Goal: Task Accomplishment & Management: Manage account settings

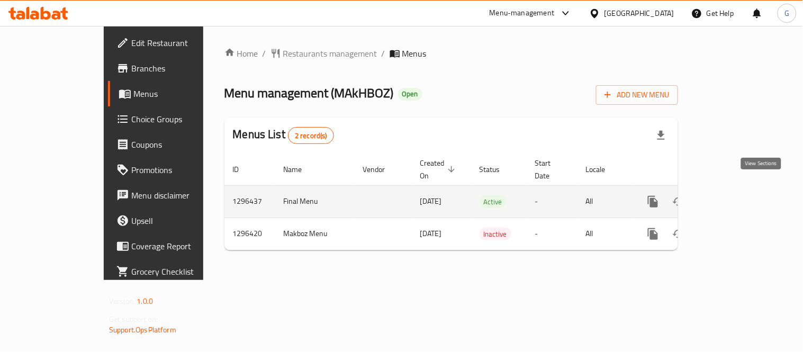
click at [734, 197] on icon "enhanced table" at bounding box center [729, 202] width 10 height 10
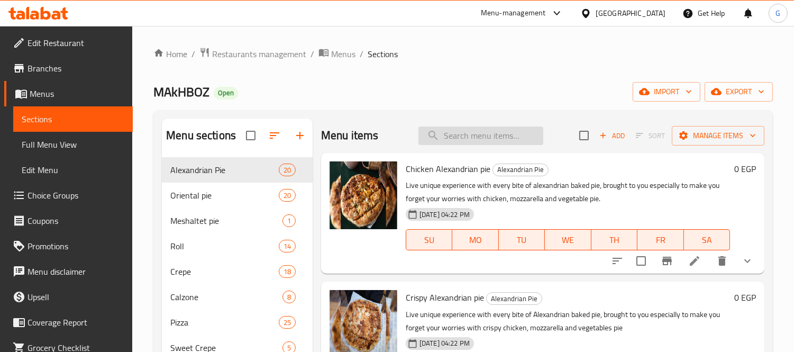
click at [451, 142] on input "search" at bounding box center [481, 135] width 125 height 19
type input "t"
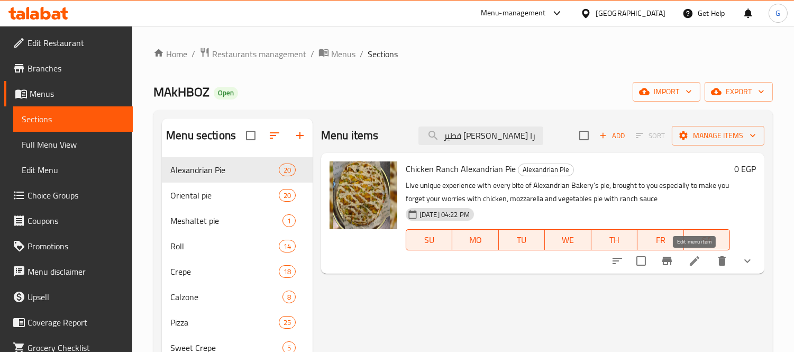
type input "فطير اسكندراني تشيكن را"
click at [690, 264] on icon at bounding box center [695, 261] width 10 height 10
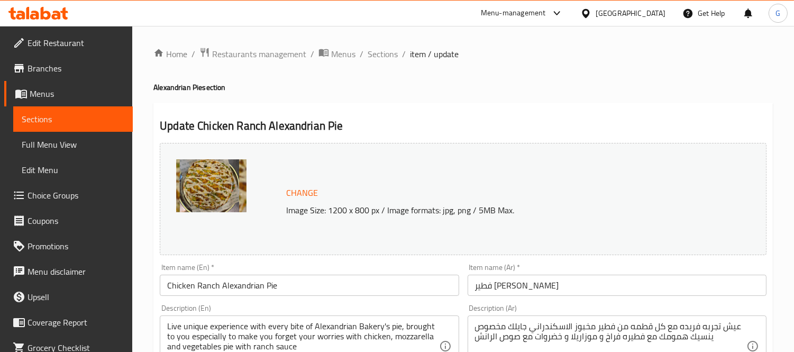
click at [204, 288] on input "Chicken Ranch Alexandrian Pie" at bounding box center [309, 285] width 299 height 21
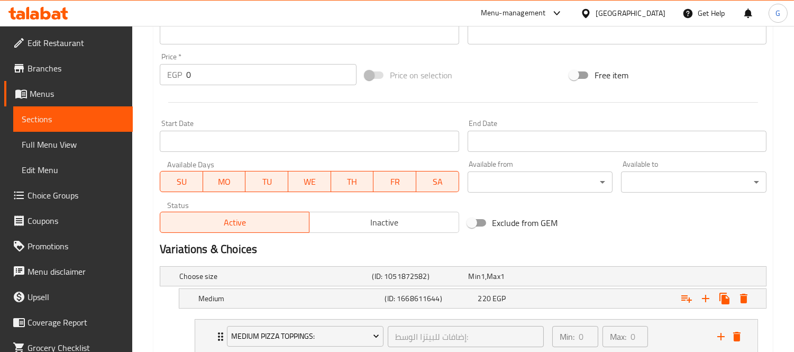
scroll to position [79, 0]
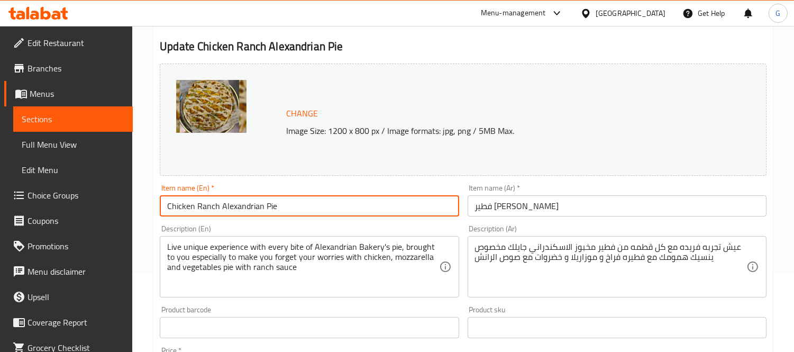
click at [207, 203] on input "Chicken Ranch Alexandrian Pie" at bounding box center [309, 205] width 299 height 21
type input "Chicken Alexandrian Pie"
click at [485, 205] on input "فطير اسكندراني تشيكن رانش" at bounding box center [617, 205] width 299 height 21
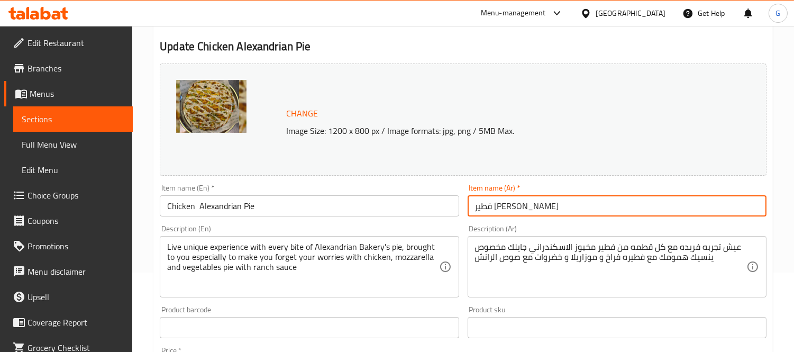
click at [485, 205] on input "فطير اسكندراني تشيكن رانش" at bounding box center [617, 205] width 299 height 21
type input "فطير اسكندراني تشيكن"
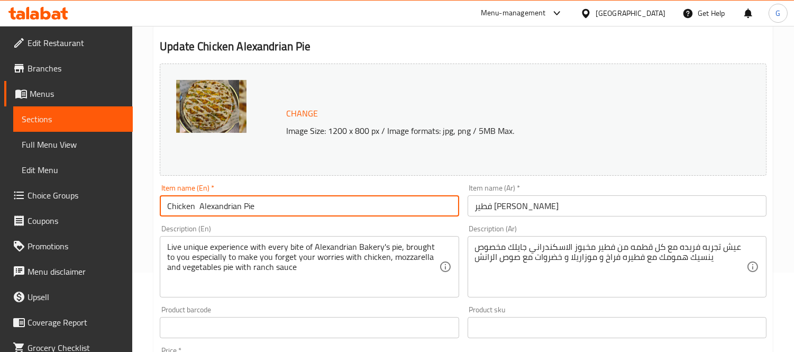
click at [196, 205] on input "Chicken Alexandrian Pie" at bounding box center [309, 205] width 299 height 21
type input "Chicken Alexandrian Pie"
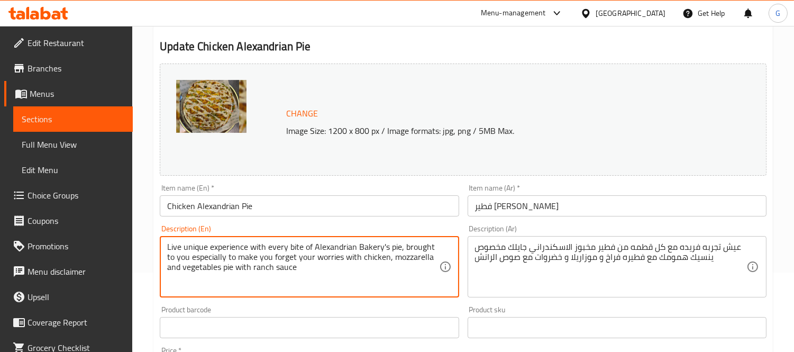
drag, startPoint x: 234, startPoint y: 269, endPoint x: 352, endPoint y: 271, distance: 118.6
type textarea "Live unique experience with every bite of Alexandrian Bakery's pie, brought to …"
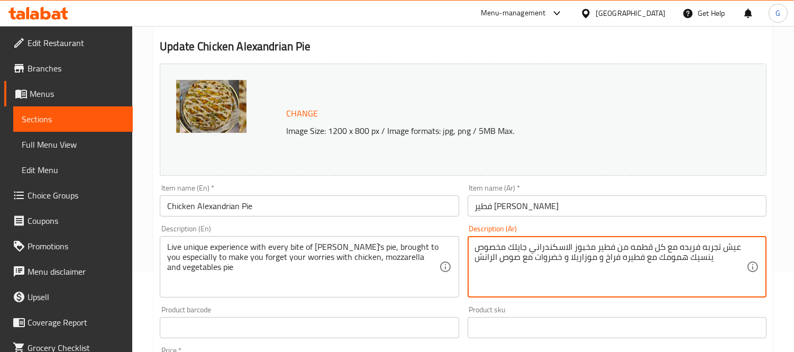
drag, startPoint x: 534, startPoint y: 257, endPoint x: 467, endPoint y: 269, distance: 68.2
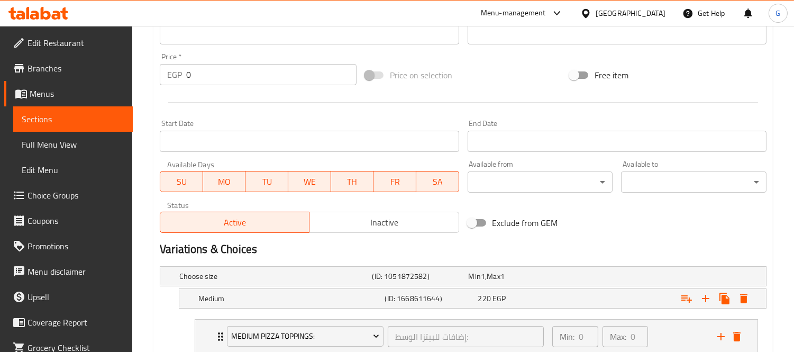
scroll to position [609, 0]
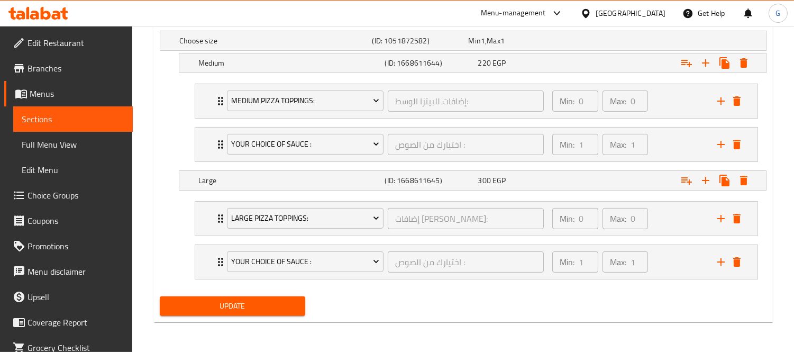
type textarea "عيش تجربه فريده مع كل قطمه من فطير مخبوز الاسكندراني جايلك مخصوص ينسيك همومك مع…"
click at [281, 314] on button "Update" at bounding box center [233, 306] width 146 height 20
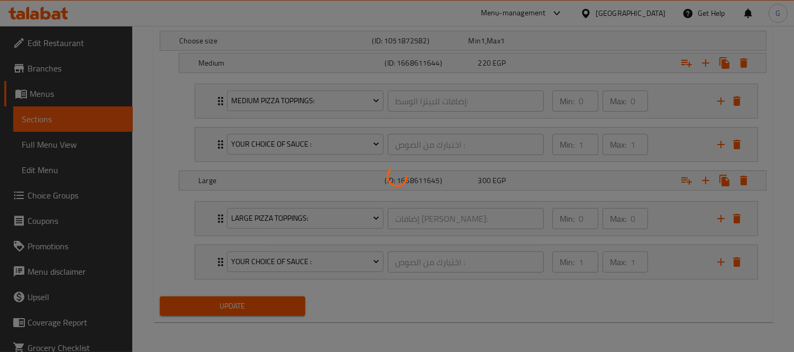
click at [217, 144] on div at bounding box center [397, 176] width 794 height 352
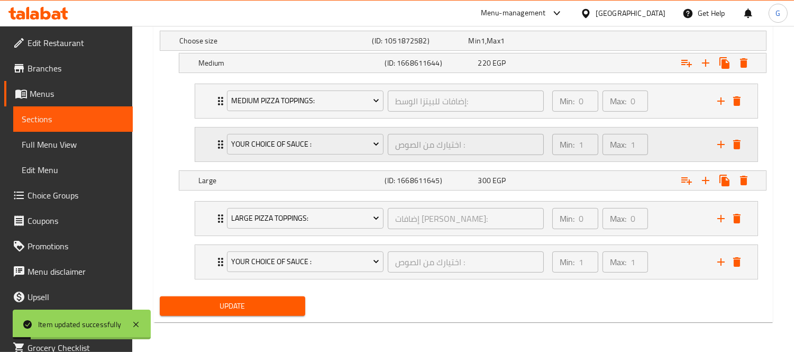
click at [208, 147] on div "your choice of sauce : اختيارك من الصوص : ​ Min: 1 ​ Max: 1 ​" at bounding box center [476, 145] width 563 height 34
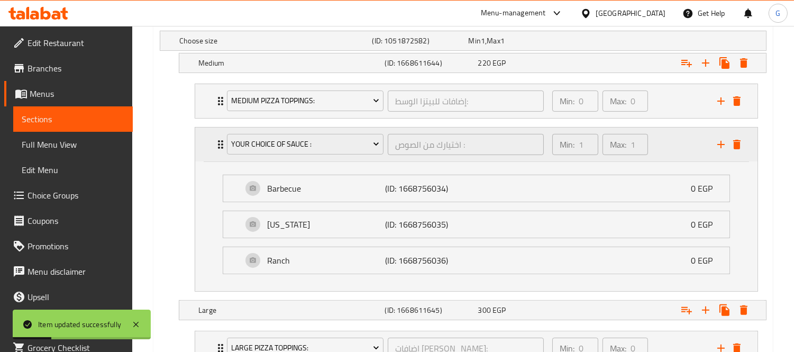
click at [208, 147] on div "your choice of sauce : اختيارك من الصوص : ​ Min: 1 ​ Max: 1 ​" at bounding box center [476, 145] width 563 height 34
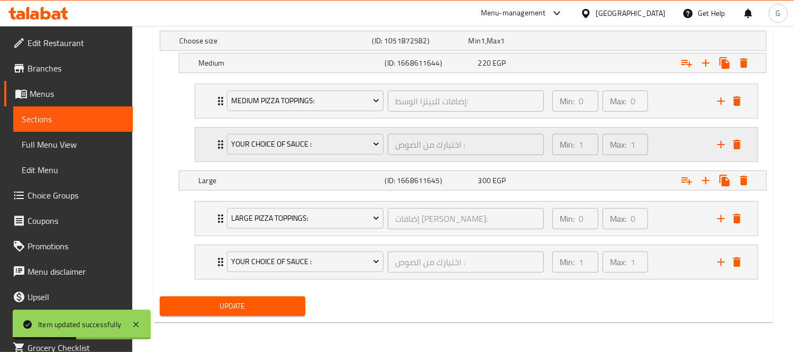
click at [220, 131] on div "your choice of sauce : اختيارك من الصوص : ​ Min: 1 ​ Max: 1 ​" at bounding box center [479, 145] width 531 height 34
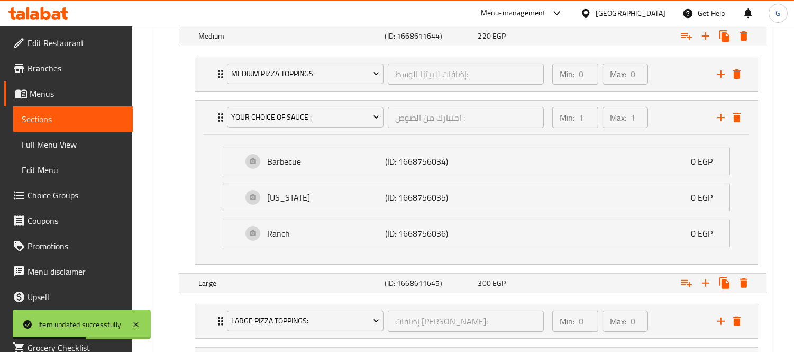
scroll to position [738, 0]
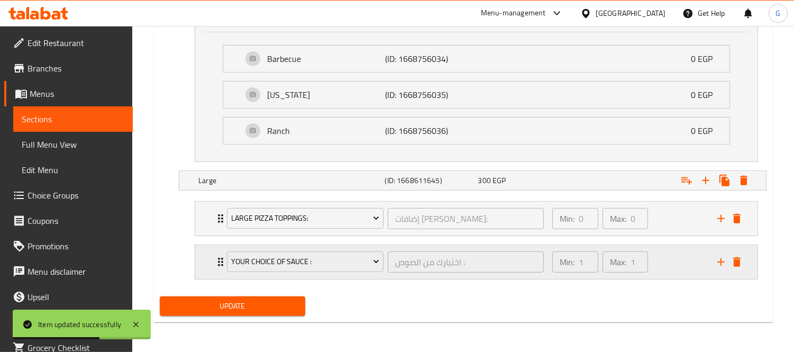
click at [215, 261] on icon "Expand" at bounding box center [220, 262] width 13 height 13
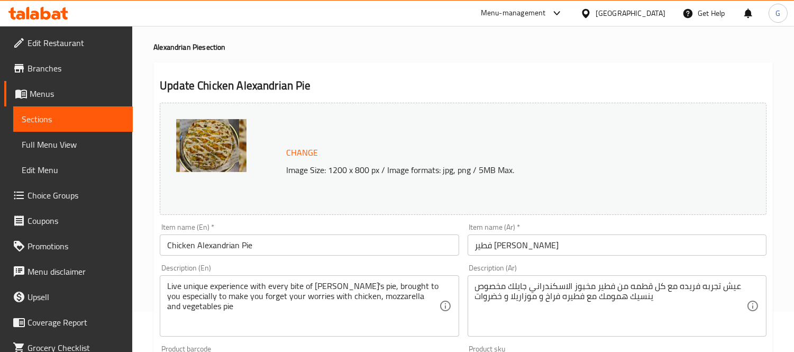
scroll to position [0, 0]
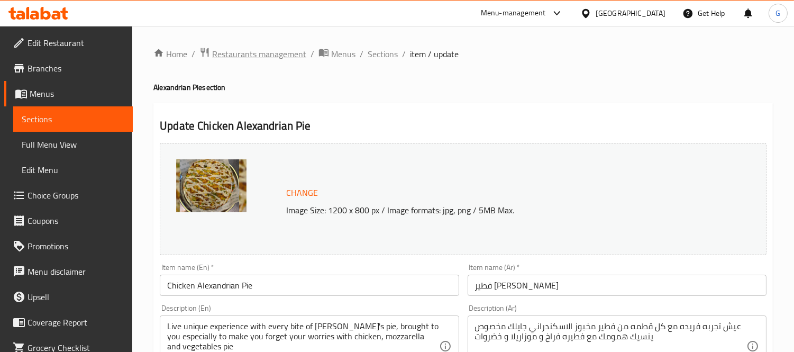
click at [290, 51] on span "Restaurants management" at bounding box center [259, 54] width 94 height 13
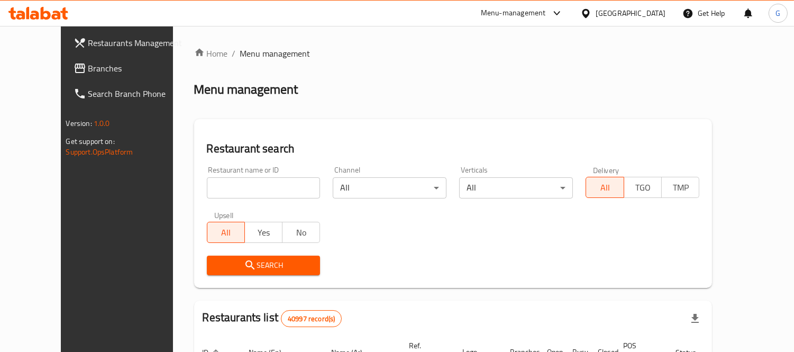
click at [663, 12] on div "Egypt" at bounding box center [631, 13] width 70 height 12
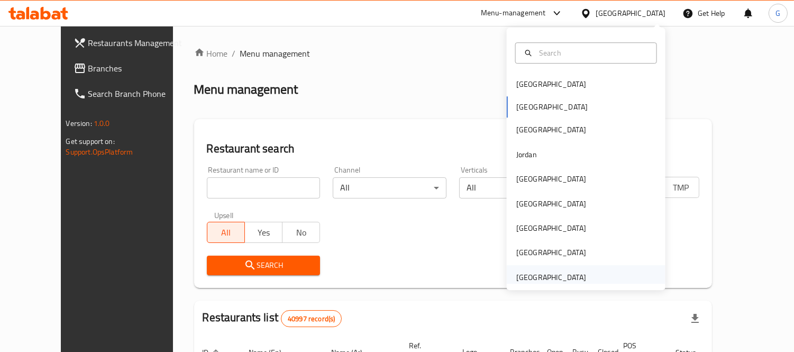
click at [561, 271] on div "[GEOGRAPHIC_DATA]" at bounding box center [551, 277] width 70 height 12
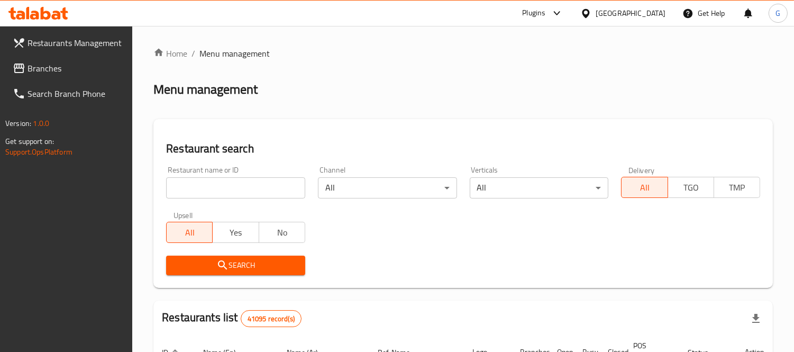
click at [256, 188] on input "search" at bounding box center [235, 187] width 139 height 21
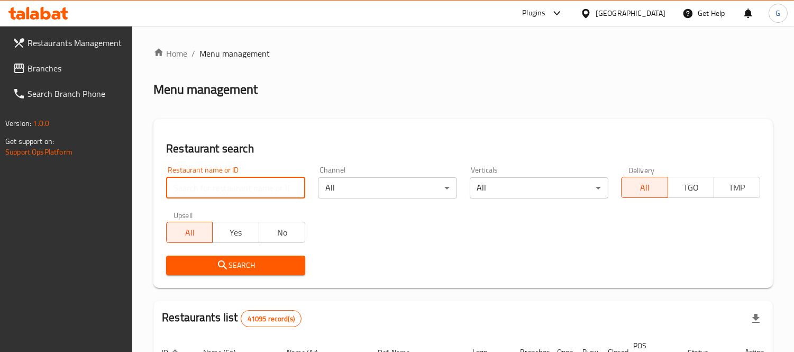
paste input "703801"
type input "703801"
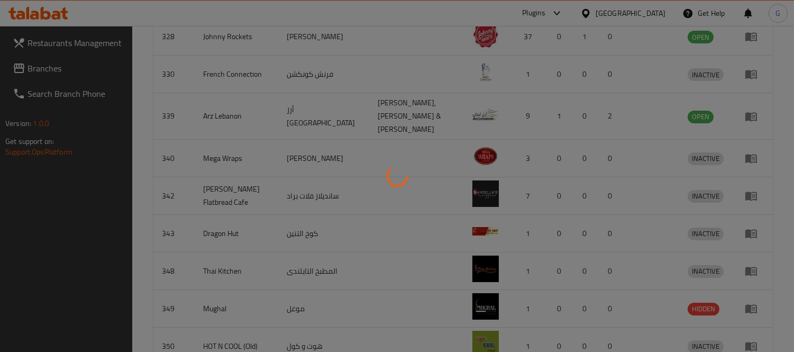
scroll to position [111, 0]
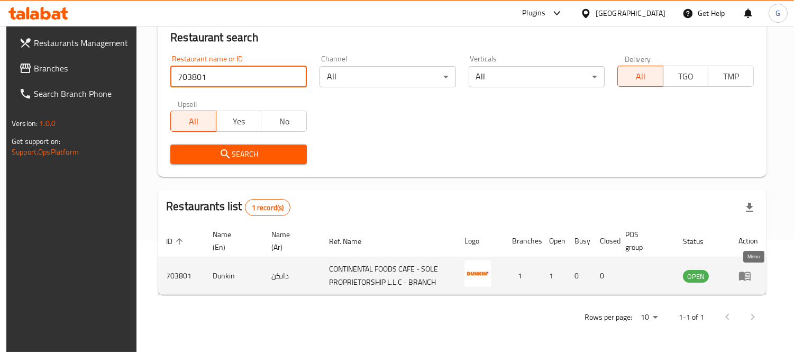
click at [751, 273] on icon "enhanced table" at bounding box center [745, 275] width 13 height 13
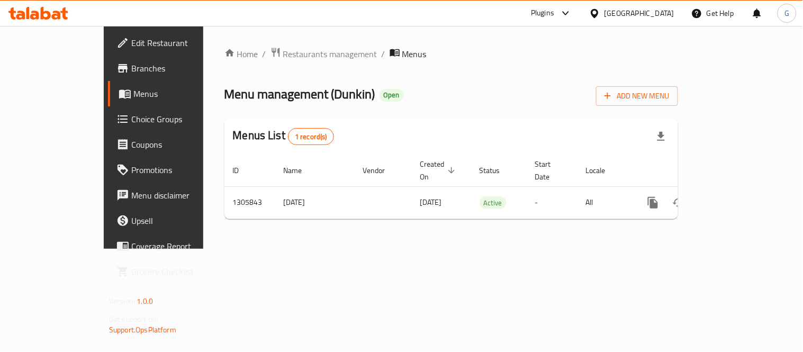
click at [131, 65] on span "Branches" at bounding box center [180, 68] width 98 height 13
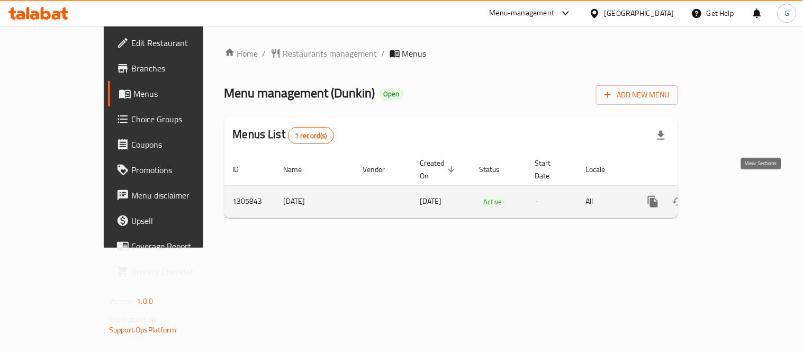
click at [736, 195] on icon "enhanced table" at bounding box center [729, 201] width 13 height 13
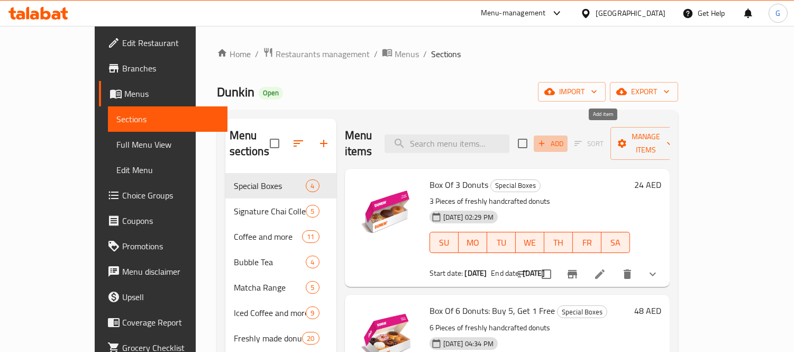
click at [565, 138] on span "Add" at bounding box center [551, 144] width 29 height 12
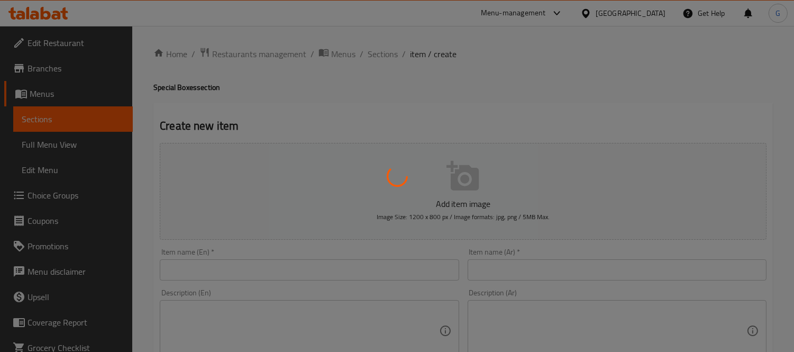
click at [265, 261] on div at bounding box center [397, 176] width 794 height 352
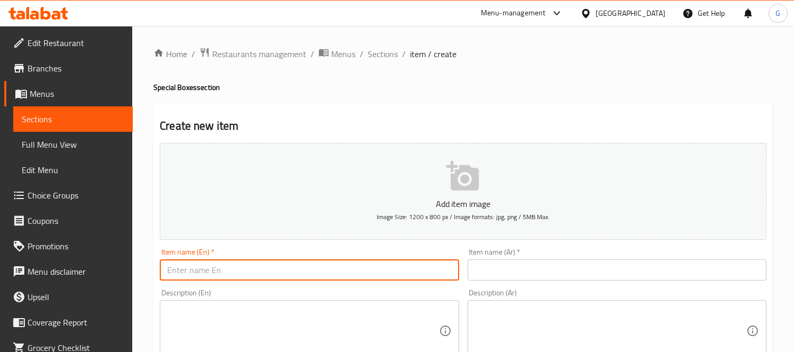
click at [204, 264] on input "text" at bounding box center [309, 269] width 299 height 21
paste input "Glazed Box of 12"
click at [347, 268] on input "Glazed Box of 12" at bounding box center [309, 269] width 299 height 21
type input "Glazed Box of 12 Offer"
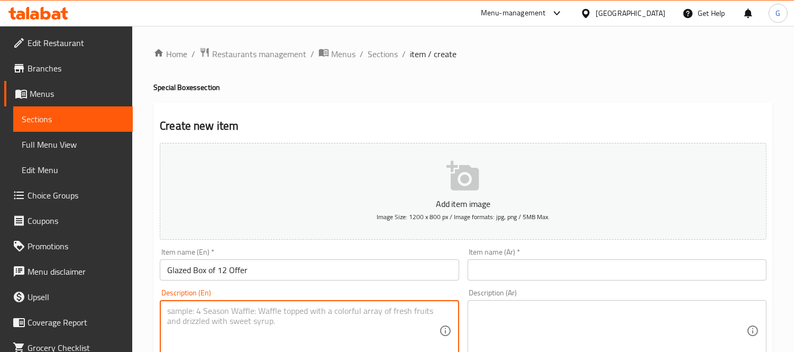
click at [218, 315] on textarea at bounding box center [302, 331] width 271 height 50
paste textarea "A box of 12 freshly made Glazed donuts."
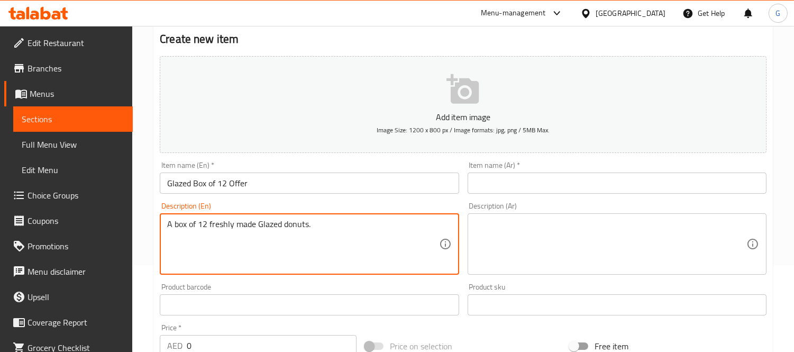
scroll to position [235, 0]
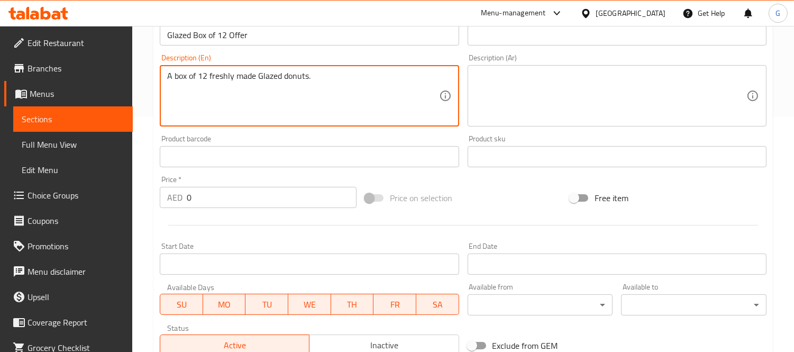
type textarea "A box of 12 freshly made Glazed donuts."
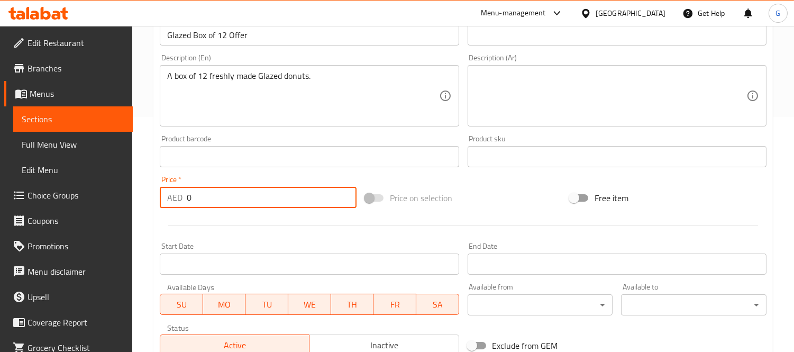
drag, startPoint x: 198, startPoint y: 199, endPoint x: 163, endPoint y: 202, distance: 35.6
click at [163, 202] on div "AED 0 Price *" at bounding box center [258, 197] width 197 height 21
type input "96"
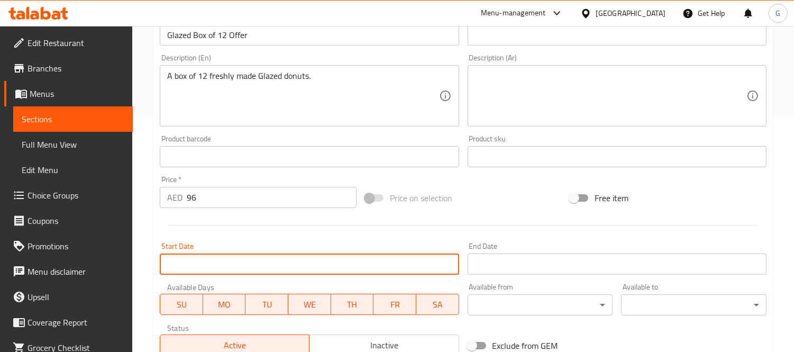
click at [287, 260] on input "Start Date" at bounding box center [309, 263] width 299 height 21
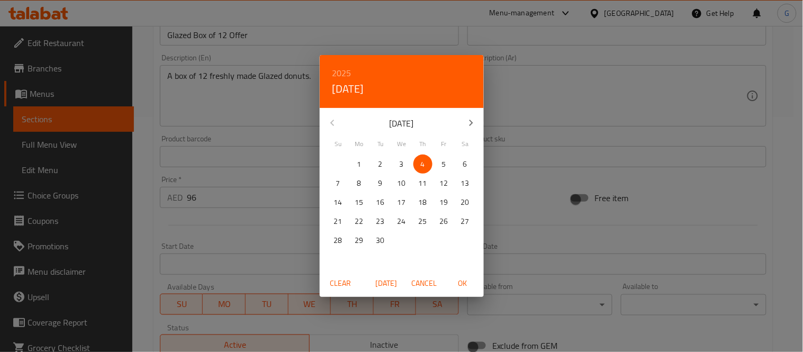
click at [474, 279] on span "OK" at bounding box center [462, 283] width 25 height 13
type input "[DATE]"
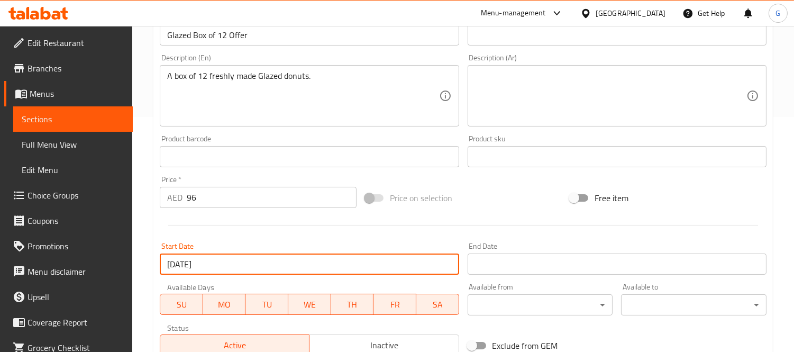
click at [577, 262] on input "Start Date" at bounding box center [617, 263] width 299 height 21
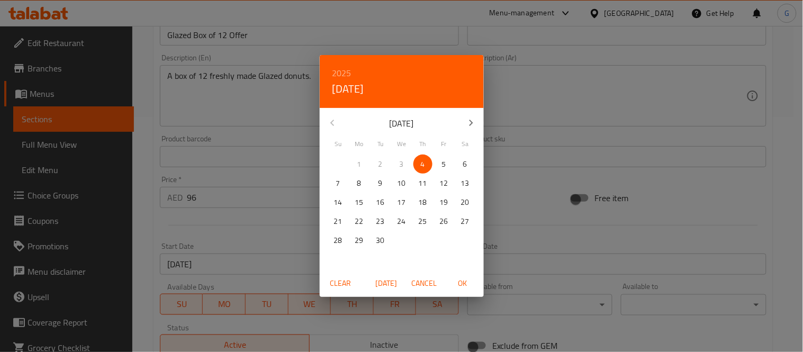
click at [331, 62] on div "2025 Thu, Sep 4" at bounding box center [402, 81] width 164 height 53
click at [336, 68] on h6 "2025" at bounding box center [341, 73] width 19 height 15
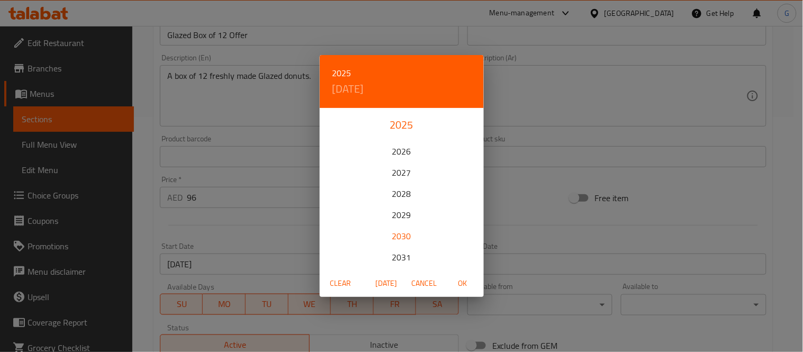
click at [396, 230] on div "2030" at bounding box center [402, 235] width 164 height 21
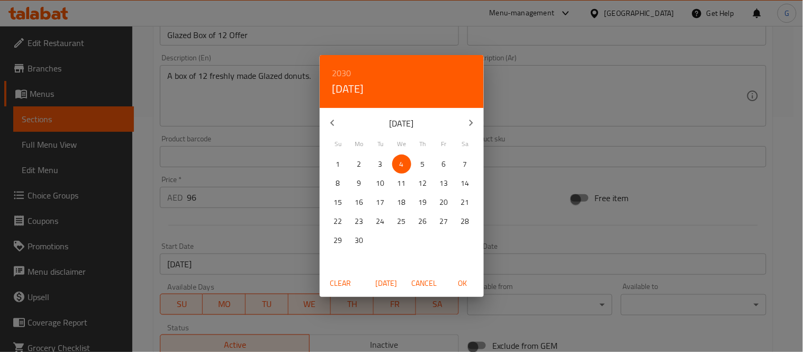
click at [466, 289] on span "OK" at bounding box center [462, 283] width 25 height 13
type input "[DATE]"
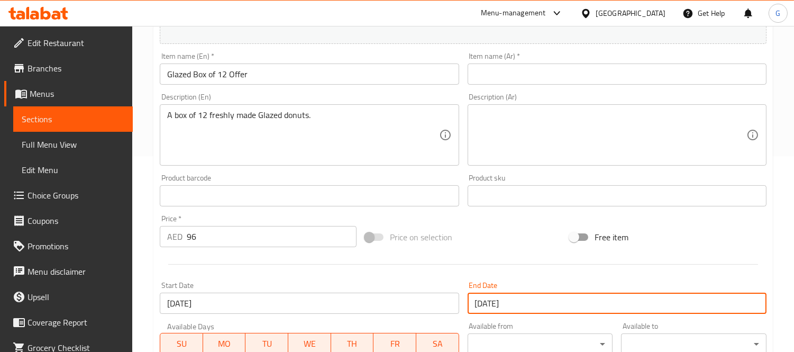
scroll to position [176, 0]
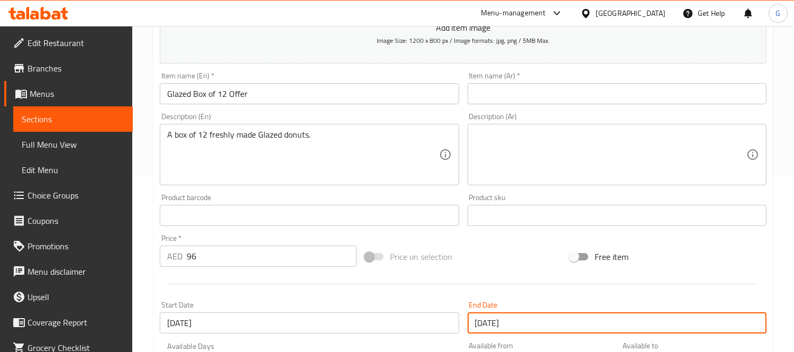
click at [259, 87] on input "Glazed Box of 12 Offer" at bounding box center [309, 93] width 299 height 21
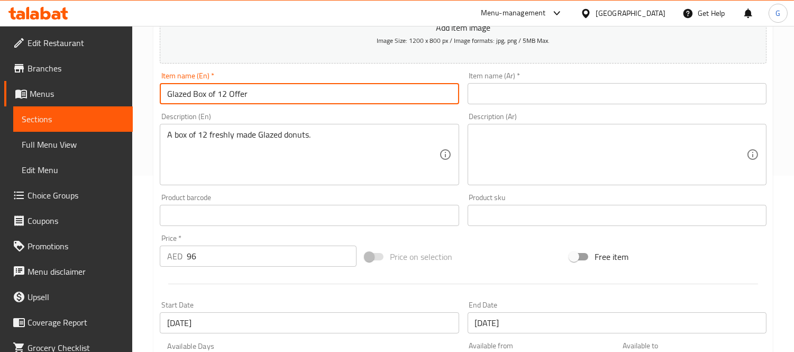
click at [259, 87] on input "Glazed Box of 12 Offer" at bounding box center [309, 93] width 299 height 21
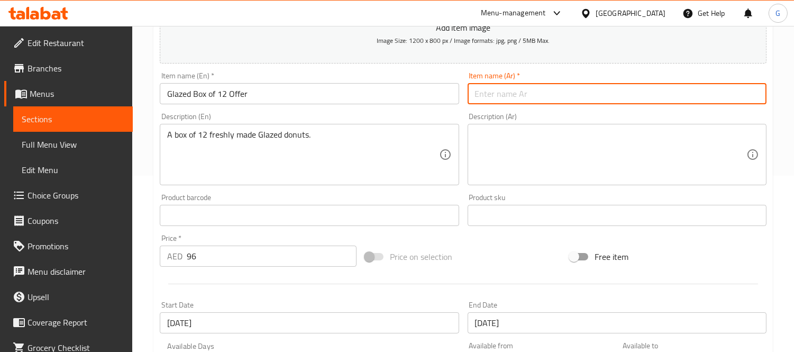
click at [533, 101] on input "text" at bounding box center [617, 93] width 299 height 21
type input "u"
type input "عرض بوكس الجليزد 12"
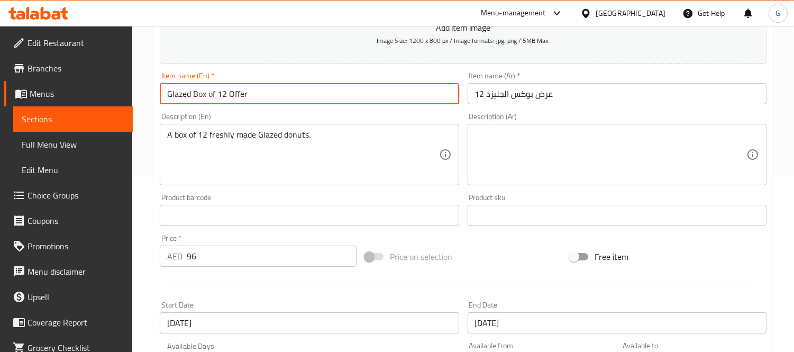
click at [224, 92] on input "Glazed Box of 12 Offer" at bounding box center [309, 93] width 299 height 21
drag, startPoint x: 229, startPoint y: 94, endPoint x: 192, endPoint y: 96, distance: 37.1
click at [192, 96] on input "Glazed Box of 12 Offer" at bounding box center [309, 93] width 299 height 21
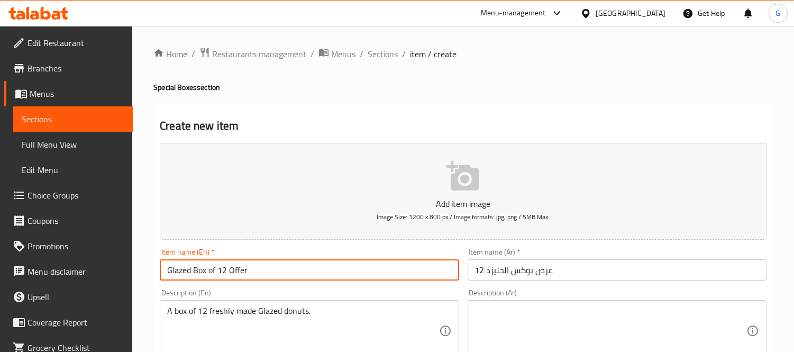
click at [226, 267] on input "Glazed Box of 12 Offer" at bounding box center [309, 269] width 299 height 21
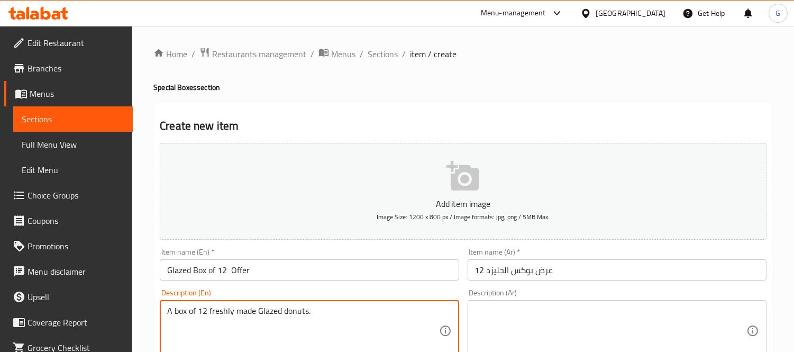
click at [284, 310] on textarea "A box of 12 freshly made Glazed donuts." at bounding box center [302, 331] width 271 height 50
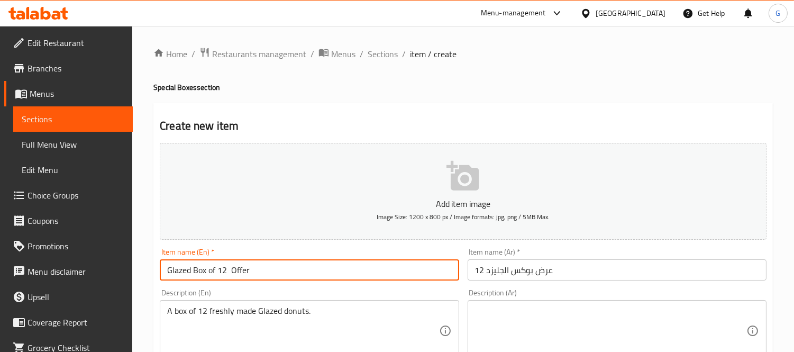
click at [230, 270] on input "Glazed Box of 12 Offer" at bounding box center [309, 269] width 299 height 21
paste input "donuts"
click at [230, 273] on input "Glazed Box of 12 donuts Offer" at bounding box center [309, 269] width 299 height 21
click at [231, 271] on input "Glazed Box of 12 donuts Offer" at bounding box center [309, 269] width 299 height 21
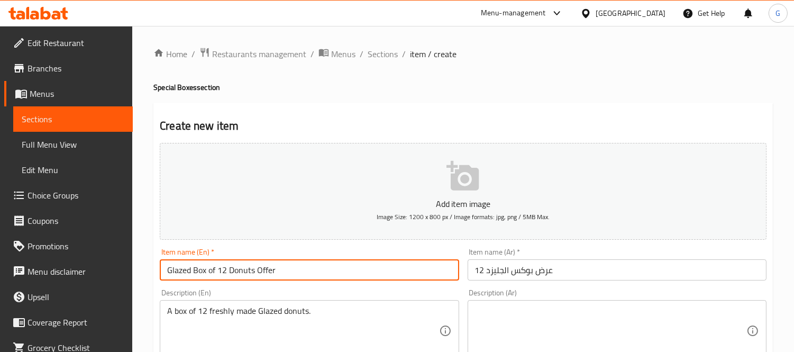
click at [244, 273] on input "Glazed Box of 12 Donuts Offer" at bounding box center [309, 269] width 299 height 21
type input "Glazed Box of 12 Donuts Offer"
click at [485, 270] on input "عرض بوكس الجليزد 12" at bounding box center [617, 269] width 299 height 21
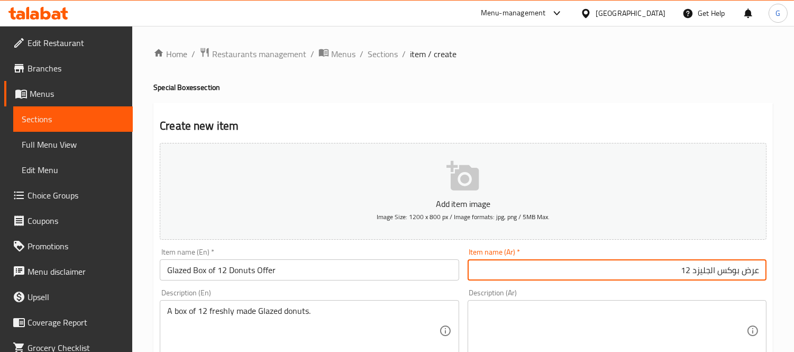
click at [711, 271] on input "عرض بوكس الجليزد 12" at bounding box center [617, 269] width 299 height 21
click at [708, 264] on input "عرض بوكس الجليزد 12" at bounding box center [617, 269] width 299 height 21
click at [669, 270] on input "عرض بوكس الجليزد 12" at bounding box center [617, 269] width 299 height 21
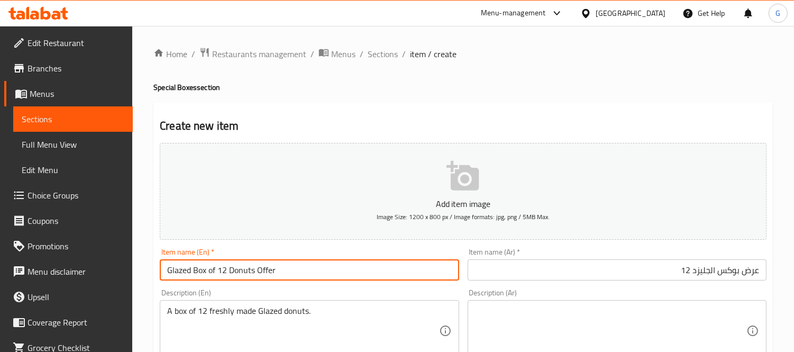
drag, startPoint x: 251, startPoint y: 270, endPoint x: 193, endPoint y: 271, distance: 57.7
click at [193, 271] on input "Glazed Box of 12 Donuts Offer" at bounding box center [309, 269] width 299 height 21
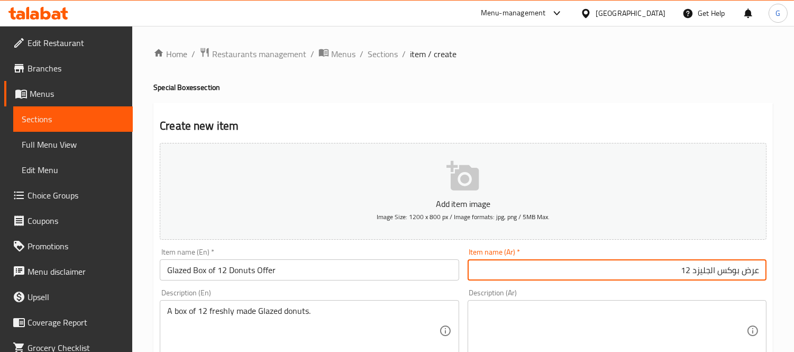
click at [593, 274] on input "عرض بوكس الجليزد 12" at bounding box center [617, 269] width 299 height 21
paste input "دونات"
click at [685, 272] on input "عرض بوكس الجليزد 12 من دونات" at bounding box center [617, 269] width 299 height 21
drag, startPoint x: 679, startPoint y: 273, endPoint x: 667, endPoint y: 298, distance: 28.2
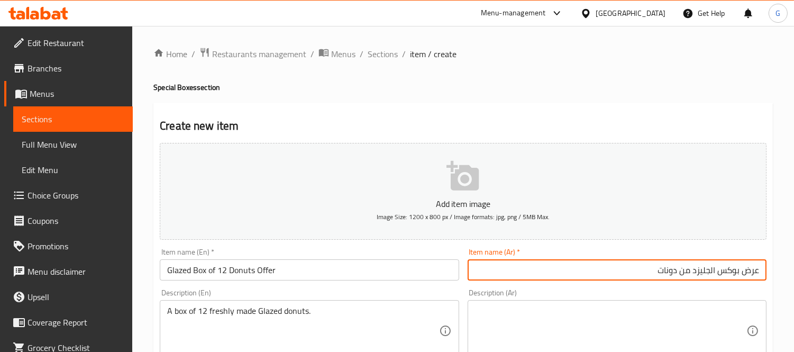
click at [679, 273] on input "عرض بوكس الجليزد من دونات" at bounding box center [617, 269] width 299 height 21
paste input "12"
type input "عرض بوكس الجليزد من 12 دونات"
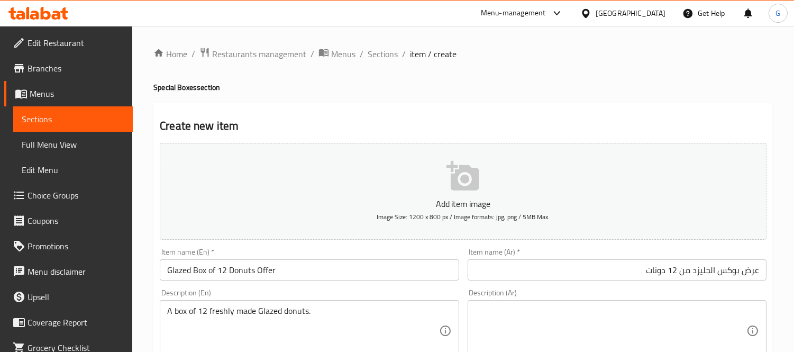
click at [298, 304] on div "A box of 12 freshly made Glazed donuts. Description (En)" at bounding box center [309, 330] width 299 height 61
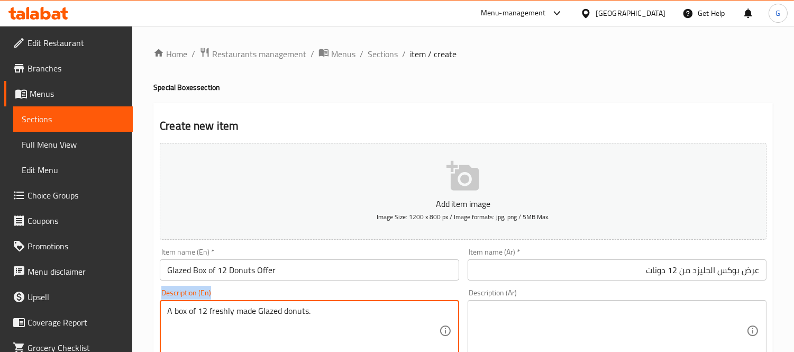
click at [298, 304] on div "A box of 12 freshly made Glazed donuts. Description (En)" at bounding box center [309, 330] width 299 height 61
click at [293, 306] on textarea "A box of 12 freshly made Glazed donuts." at bounding box center [302, 331] width 271 height 50
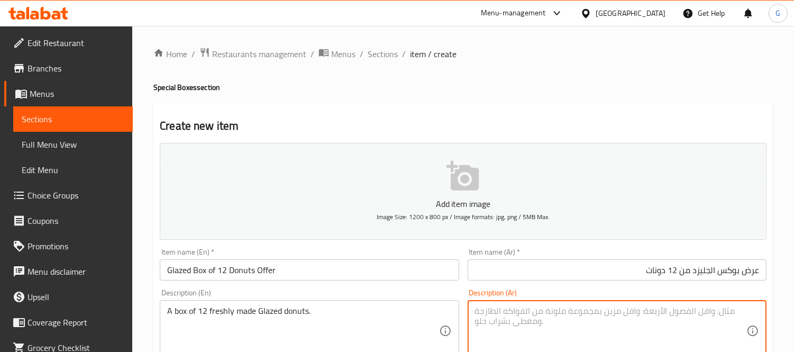
click at [534, 326] on textarea at bounding box center [610, 331] width 271 height 50
paste textarea "صندوق يحتوي على 12 قطعة دونات مزججة طازجة."
type textarea "صندوق يحتوي على 12 قطعة دونات مزججة طازجة."
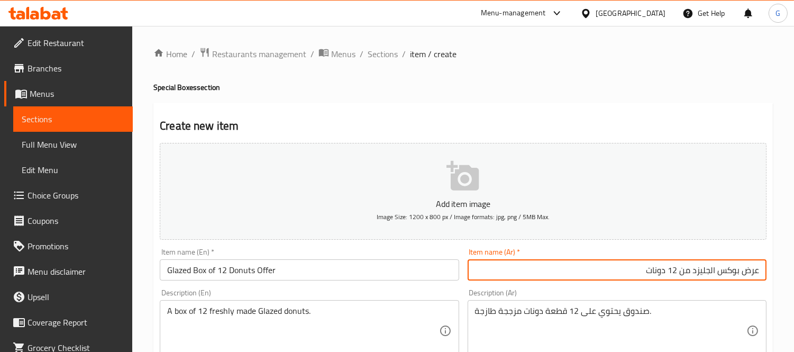
click at [694, 275] on input "عرض بوكس الجليزد من 12 دونات" at bounding box center [617, 269] width 299 height 21
click at [711, 270] on input "عرض بوكس الجليزد من 12 دونات" at bounding box center [617, 269] width 299 height 21
click at [709, 273] on input "عرض بوكس جليزد من 12 دونات" at bounding box center [617, 269] width 299 height 21
type input "عرض بوكس جليزد من 12 دونات"
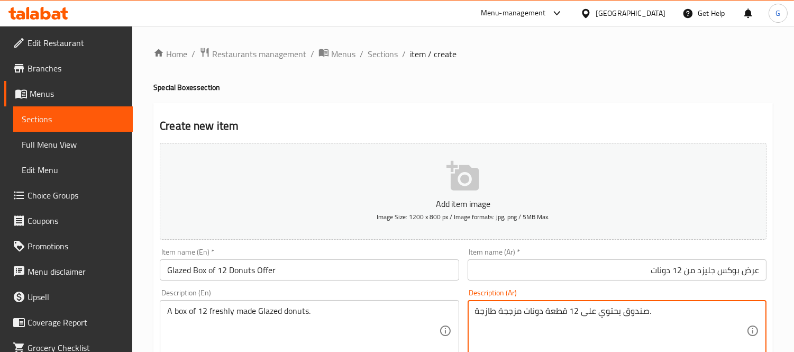
click at [511, 316] on textarea "صندوق يحتوي على 12 قطعة دونات مزججة طازجة." at bounding box center [610, 331] width 271 height 50
paste textarea "جليزد"
drag, startPoint x: 540, startPoint y: 309, endPoint x: 545, endPoint y: 331, distance: 22.8
click at [540, 309] on textarea "صندوق يحتوي على 12 قطعة دونات جليزد طازجة." at bounding box center [610, 331] width 271 height 50
paste textarea "جليزد"
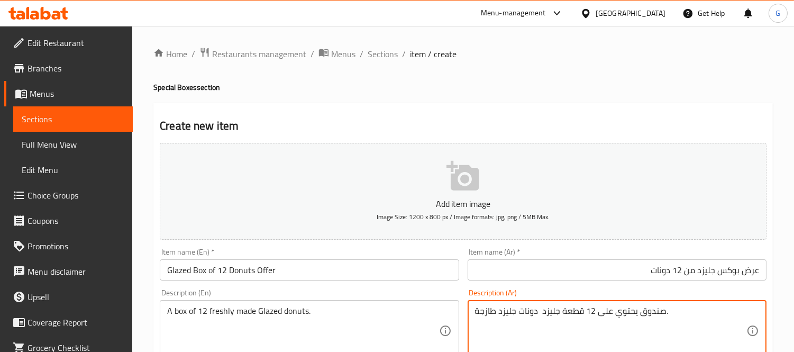
click at [514, 314] on textarea "صندوق يحتوي على 12 قطعة جليزد دونات جليزد طازجة." at bounding box center [610, 331] width 271 height 50
click at [644, 309] on textarea "صندوق يحتوي على 12 قطعة جليزد دونات طازجة." at bounding box center [610, 331] width 271 height 50
click at [732, 266] on input "عرض بوكس جليزد من 12 دونات" at bounding box center [617, 269] width 299 height 21
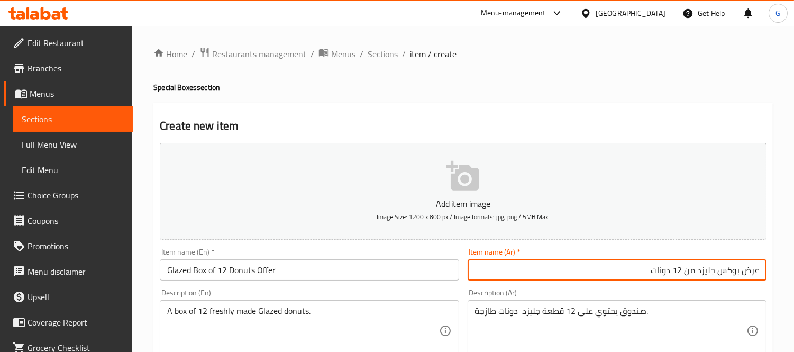
click at [732, 266] on input "عرض بوكس جليزد من 12 دونات" at bounding box center [617, 269] width 299 height 21
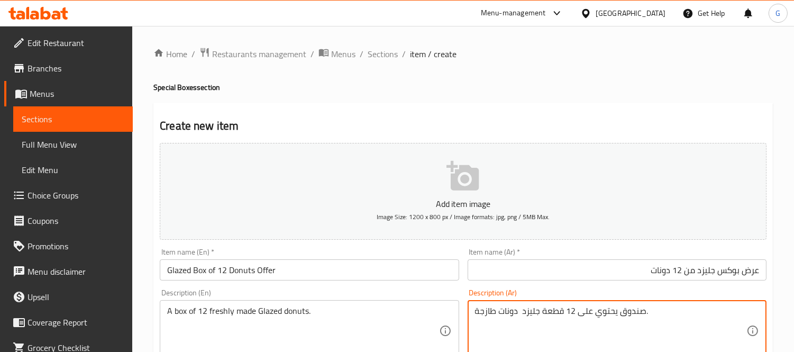
click at [632, 313] on textarea "صندوق يحتوي على 12 قطعة جليزد دونات طازجة." at bounding box center [610, 331] width 271 height 50
paste textarea "وكس"
type textarea "بوكس يحتوي على 12 قطعة جليزد دونات طازجة."
click at [750, 271] on input "عرض بوكس جليزد من 12 دونات" at bounding box center [617, 269] width 299 height 21
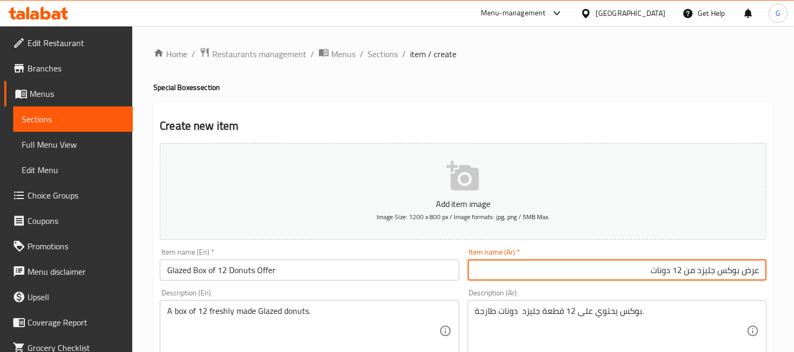
click at [750, 271] on input "عرض بوكس جليزد من 12 دونات" at bounding box center [617, 269] width 299 height 21
click at [706, 271] on input "عرض بوكس جليزد من 12 دونات" at bounding box center [617, 269] width 299 height 21
click at [590, 270] on input "عرض بوكس من 12 دونات" at bounding box center [617, 269] width 299 height 21
paste input "جليزد"
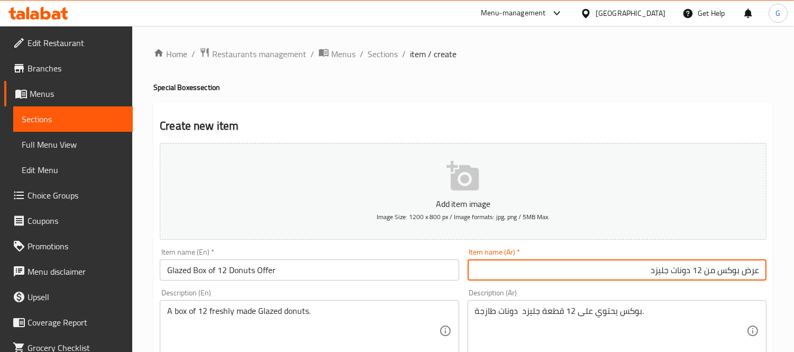
type input "عرض بوكس من 12 دونات جليزد"
click at [202, 274] on input "Glazed Box of 12 Donuts Offer" at bounding box center [309, 269] width 299 height 21
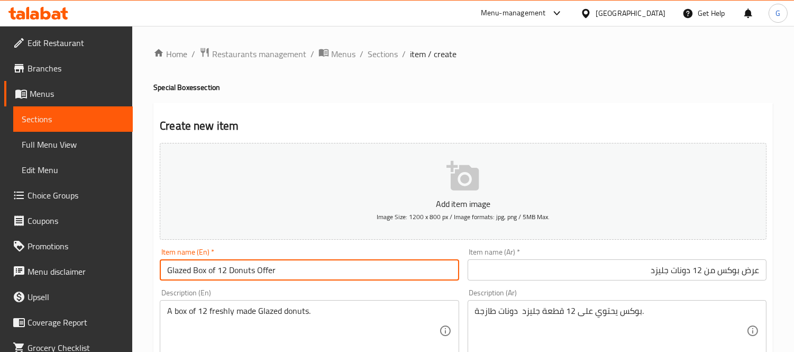
click at [202, 274] on input "Glazed Box of 12 Donuts Offer" at bounding box center [309, 269] width 299 height 21
click at [173, 273] on input "Glazed Box of 12 Donuts Offer" at bounding box center [309, 269] width 299 height 21
click at [201, 267] on input "Box of 12 Donuts Offer" at bounding box center [309, 269] width 299 height 21
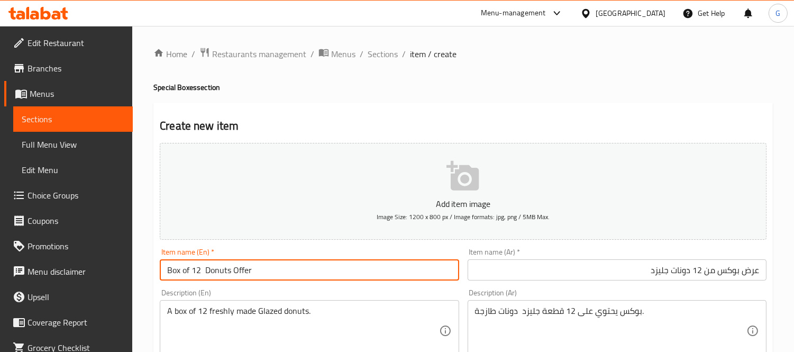
paste input "Glazed"
click at [246, 265] on input "Box of 12 Glazed Donuts Offer" at bounding box center [309, 269] width 299 height 21
type input "Box of 12 Glazed Donuts Offer"
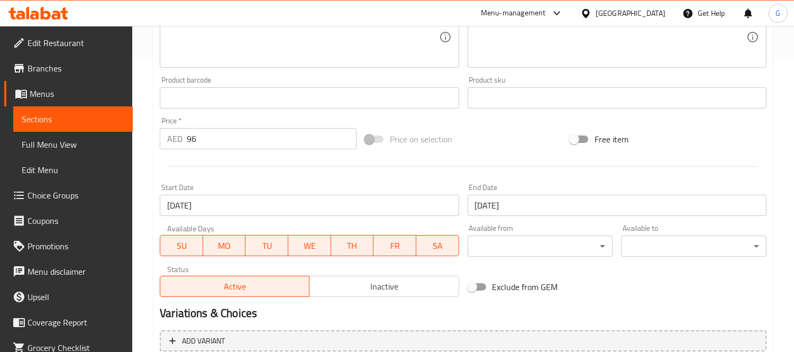
scroll to position [394, 0]
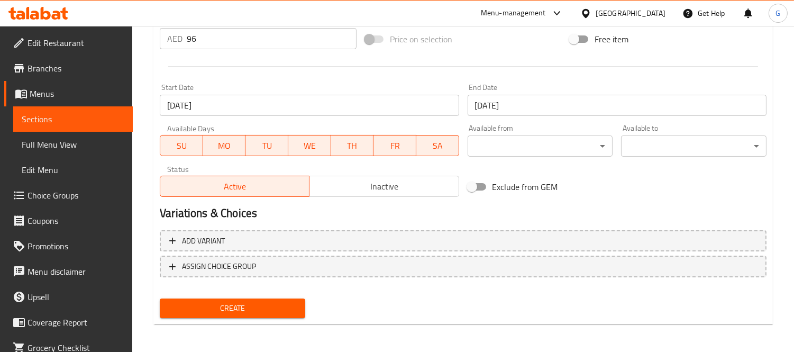
click at [262, 309] on span "Create" at bounding box center [232, 308] width 129 height 13
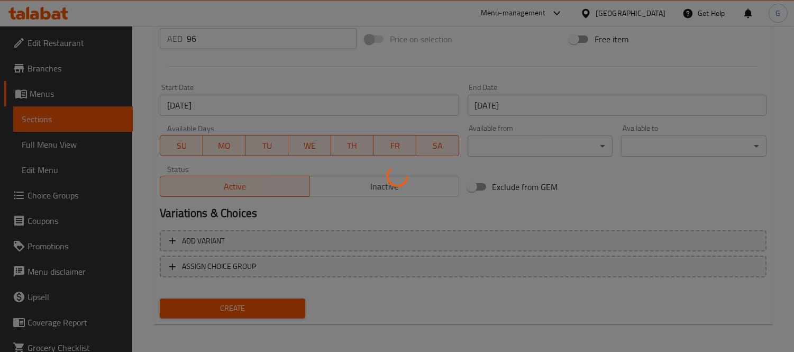
type input "0"
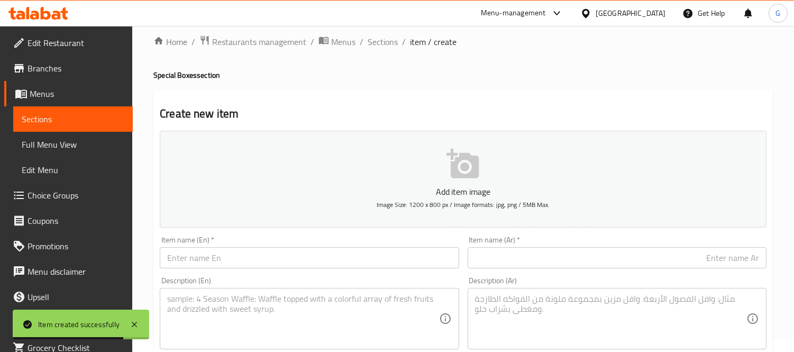
scroll to position [0, 0]
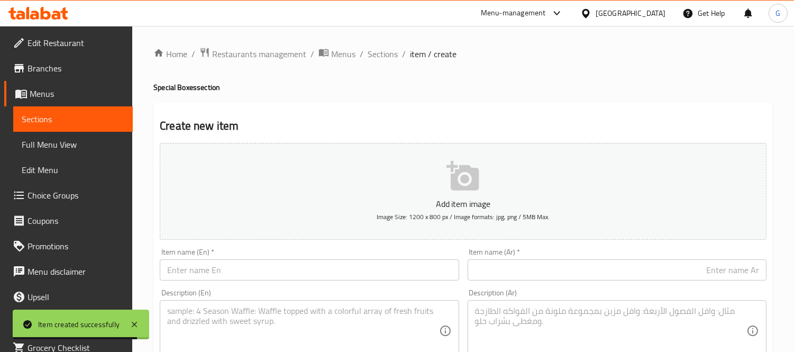
click at [260, 266] on input "text" at bounding box center [309, 269] width 299 height 21
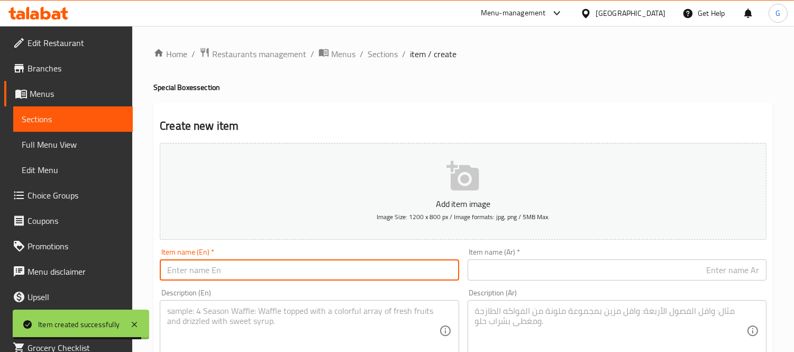
paste input "Glazed Donut Box of 6"
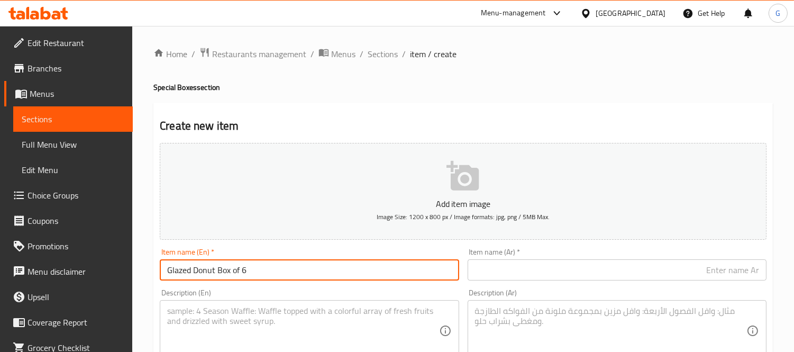
click at [241, 270] on input "Glazed Donut Box of 6" at bounding box center [309, 269] width 299 height 21
click at [271, 271] on input "Glazed Donut Box of 6" at bounding box center [309, 269] width 299 height 21
type input "Glazed Donut Box of 6 Offer"
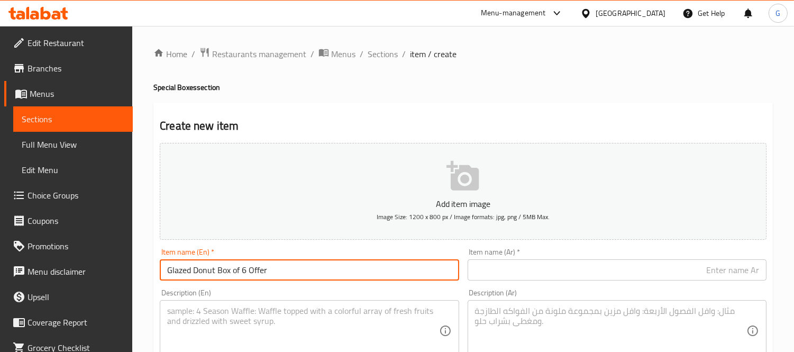
click at [503, 271] on input "text" at bounding box center [617, 269] width 299 height 21
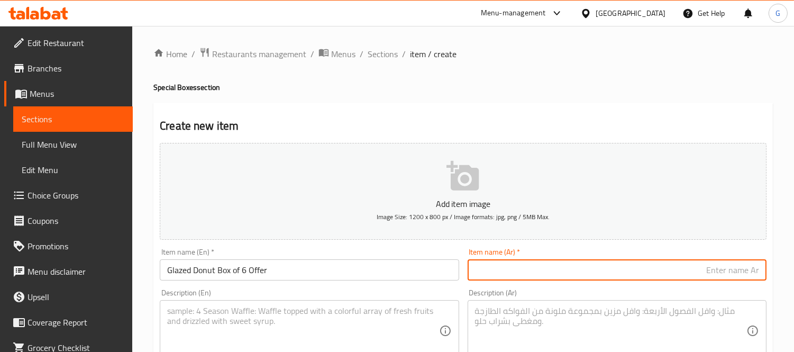
paste input "عرض صندوق الدونات المزجج المكون من 6 قطع"
click at [722, 270] on input "عرض صندوق الدونات المزجج المكون من 6 قطع" at bounding box center [617, 269] width 299 height 21
type input "عرض بوكس دونات جليزد مكون من 6 قطع"
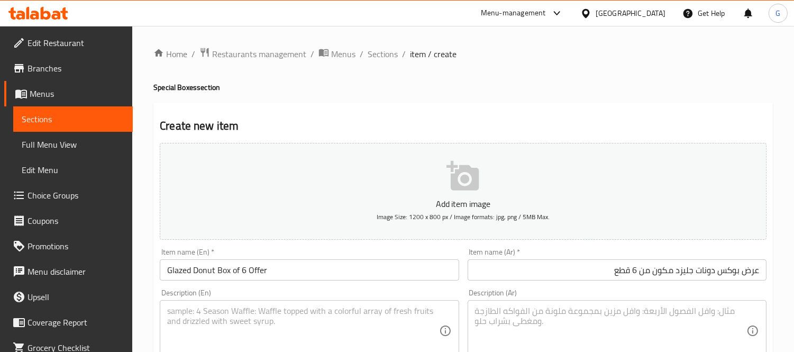
click at [231, 329] on textarea at bounding box center [302, 331] width 271 height 50
paste textarea "A box of 6 freshly made Glazed donuts."
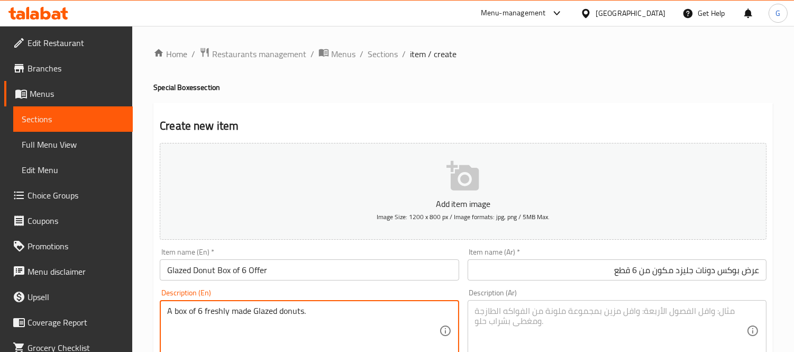
click at [233, 318] on textarea "A box of 6 freshly made Glazed donuts." at bounding box center [302, 331] width 271 height 50
type textarea "A box of 6 freshly made Glazed donuts."
click at [565, 305] on div "Description (Ar)" at bounding box center [617, 330] width 299 height 61
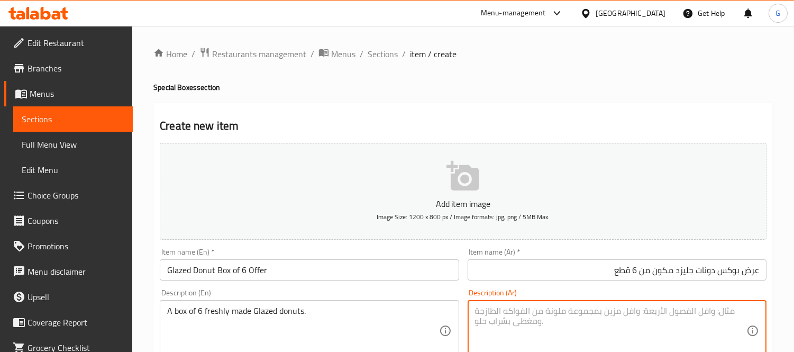
paste textarea "صندوق يحتوي على 6 قطع من الكعك المحلى الطازج."
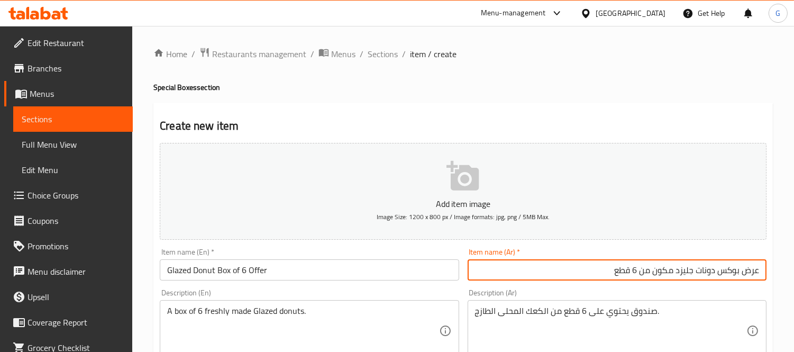
click at [737, 268] on input "عرض بوكس دونات جليزد مكون من 6 قطع" at bounding box center [617, 269] width 299 height 21
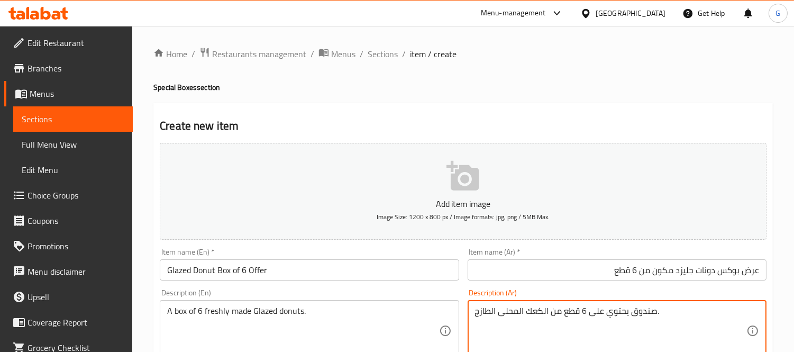
click at [639, 315] on textarea "صندوق يحتوي على 6 قطع من الكعك المحلى الطازج." at bounding box center [610, 331] width 271 height 50
paste textarea "وكس"
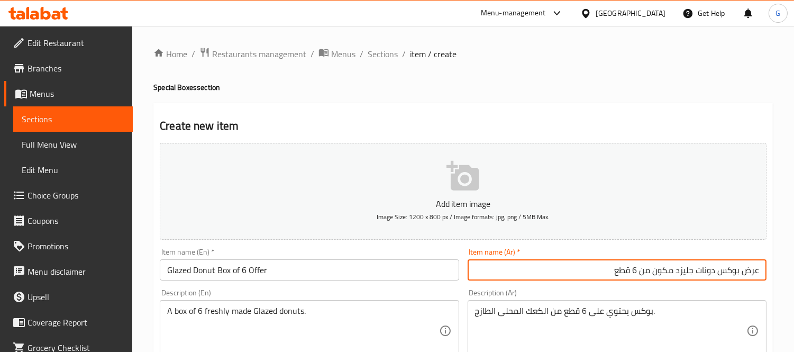
drag, startPoint x: 713, startPoint y: 271, endPoint x: 674, endPoint y: 278, distance: 39.7
click at [674, 278] on input "عرض بوكس دونات جليزد مكون من 6 قطع" at bounding box center [617, 269] width 299 height 21
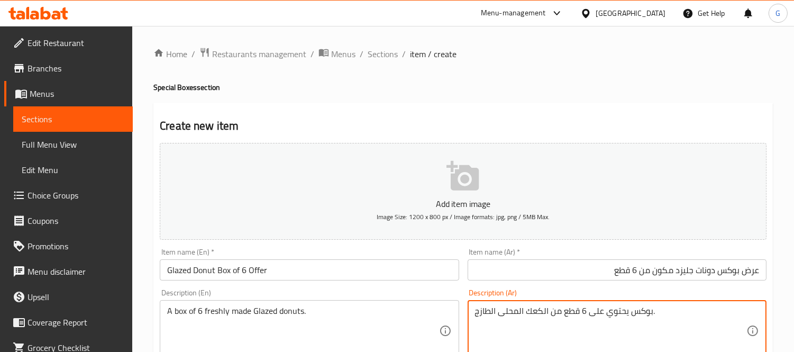
drag, startPoint x: 548, startPoint y: 310, endPoint x: 497, endPoint y: 313, distance: 50.3
paste textarea "ونات جليزد"
click at [497, 310] on textarea "بوكس يحتوي على 6 قطع من دونات جليزد الطازج." at bounding box center [610, 331] width 271 height 50
type textarea "بوكس يحتوي على 6 قطع من دونات جليزد الطازج."
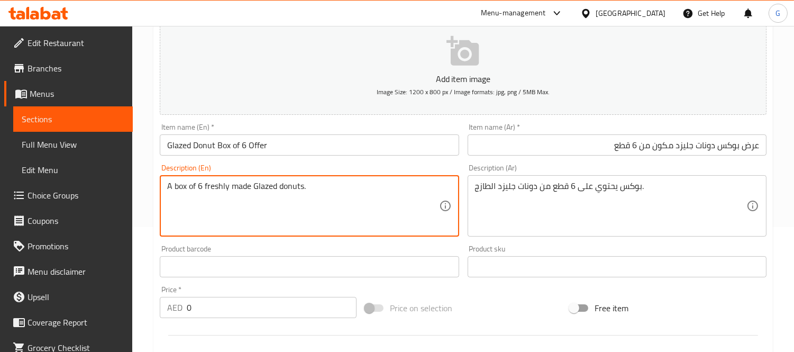
scroll to position [235, 0]
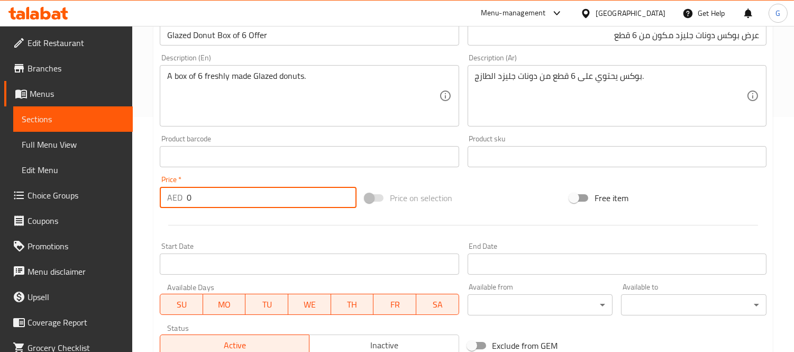
drag, startPoint x: 186, startPoint y: 197, endPoint x: 150, endPoint y: 206, distance: 36.6
click at [150, 206] on div "Home / Restaurants management / Menus / Sections / item / create Special Boxes …" at bounding box center [463, 152] width 662 height 722
paste input "48"
type input "48"
click at [271, 257] on input "Start Date" at bounding box center [309, 263] width 299 height 21
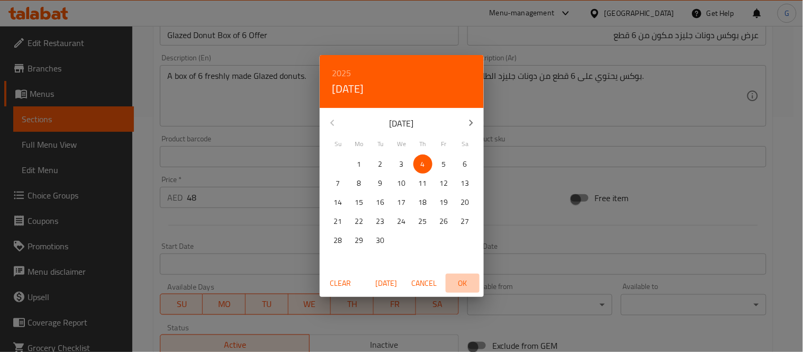
click at [472, 284] on span "OK" at bounding box center [462, 283] width 25 height 13
type input "[DATE]"
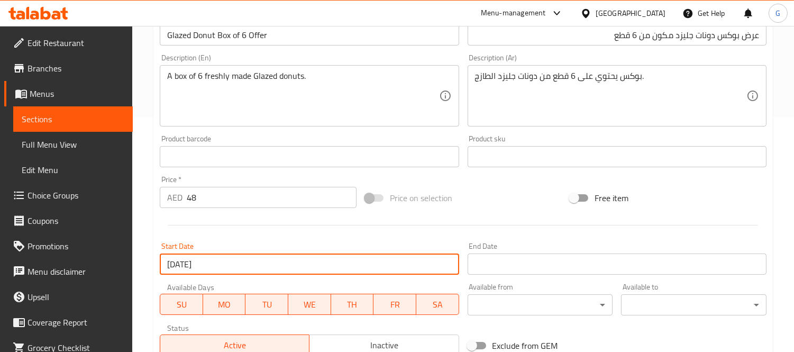
click at [546, 249] on div "End Date End Date" at bounding box center [617, 258] width 299 height 32
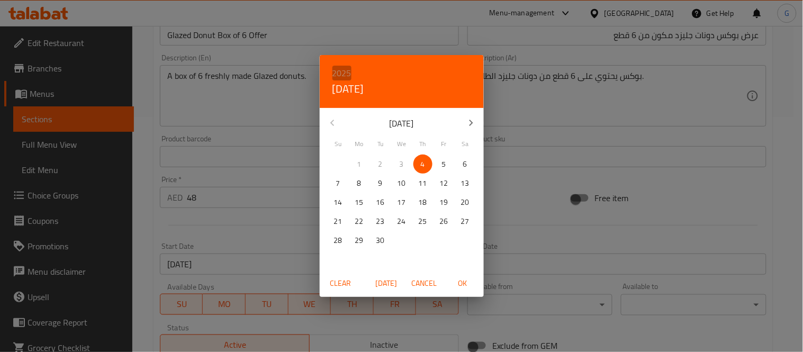
click at [341, 72] on h6 "2025" at bounding box center [341, 73] width 19 height 15
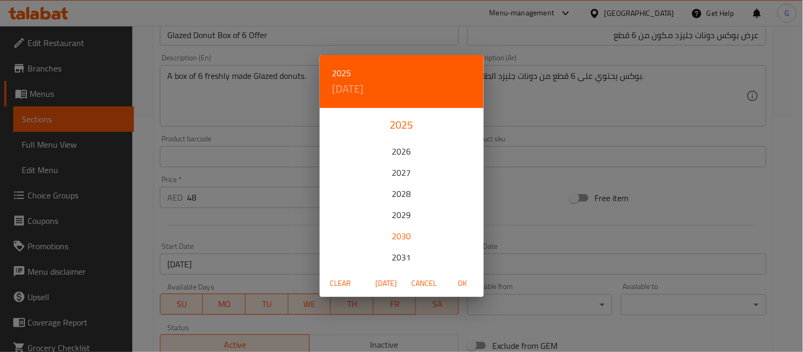
click at [398, 239] on div "2030" at bounding box center [402, 235] width 164 height 21
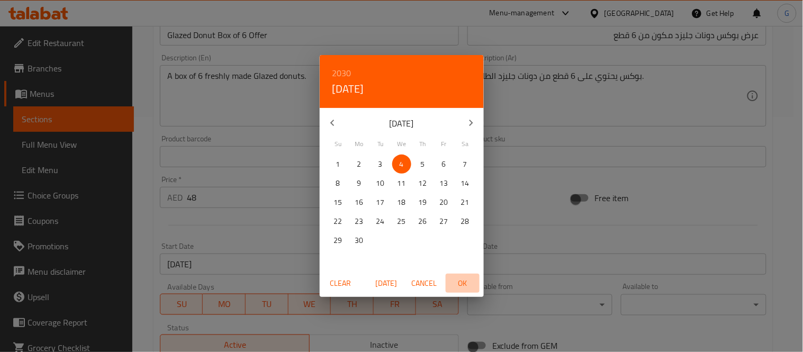
click at [466, 287] on span "OK" at bounding box center [462, 283] width 25 height 13
type input "[DATE]"
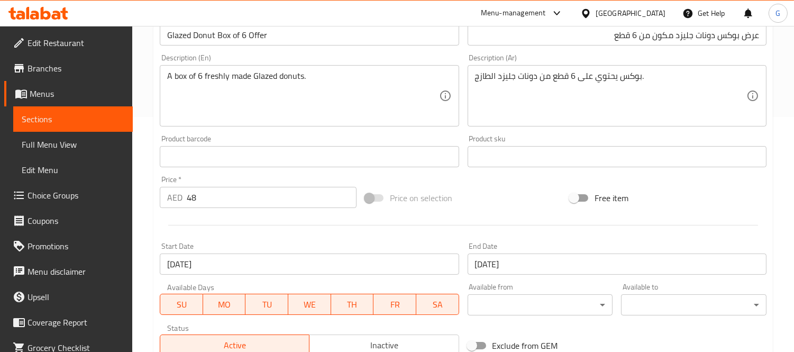
scroll to position [394, 0]
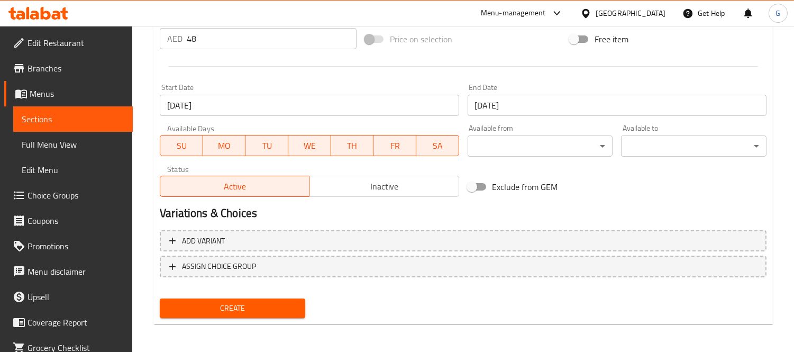
click at [244, 304] on span "Create" at bounding box center [232, 308] width 129 height 13
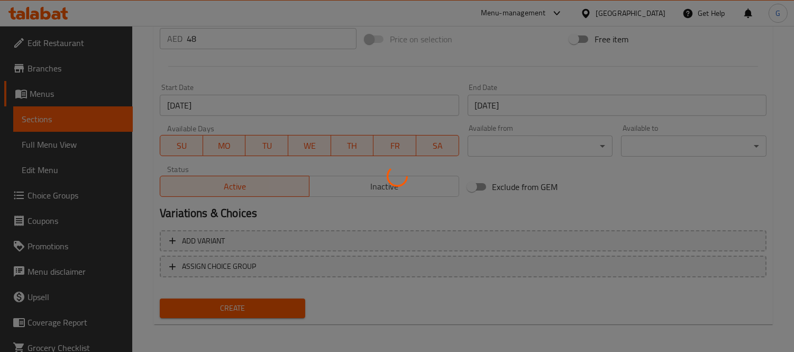
type input "0"
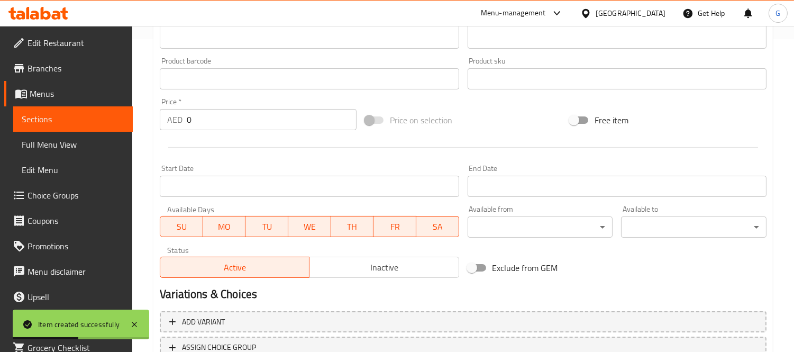
scroll to position [217, 0]
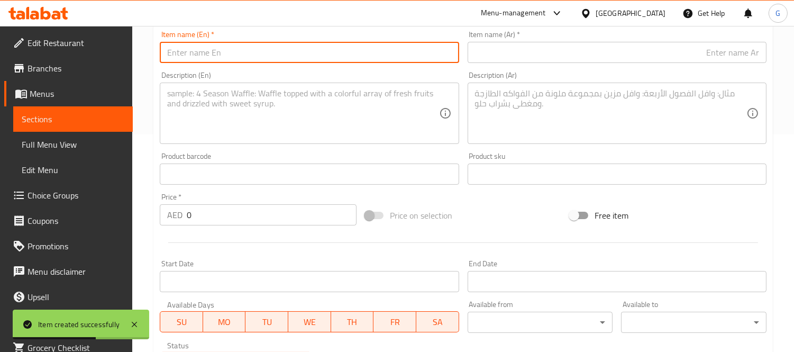
click at [233, 56] on input "text" at bounding box center [309, 52] width 299 height 21
paste input "Assorted Box of 12 : Buy 8 Get 4"
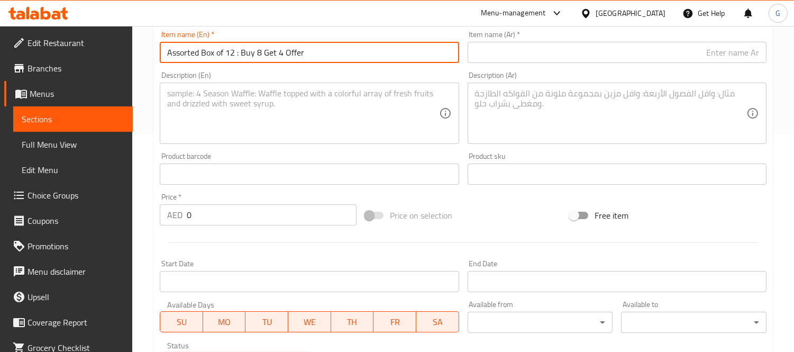
type input "Assorted Box of 12 : Buy 8 Get 4 Offer"
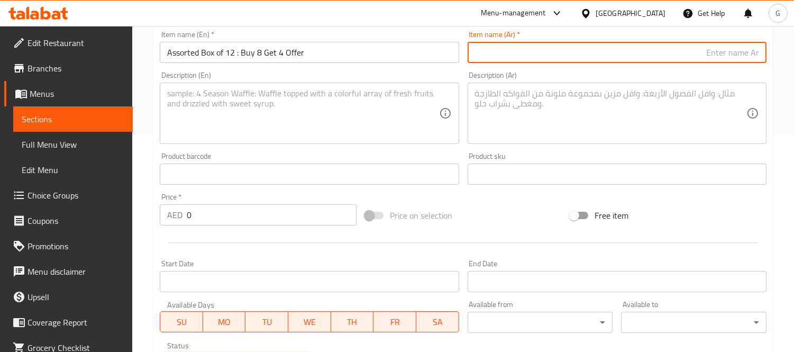
click at [527, 61] on input "text" at bounding box center [617, 52] width 299 height 21
paste input "صندوق متنوع من 12 قطعة: عرض اشتر 8 واحصل على 4 قطع مجانًا"
click at [744, 53] on input "صندوق متنوع من 12 قطعة: عرض اشتر 8 واحصل على 4 قطع مجانًا" at bounding box center [617, 52] width 299 height 21
type input "بوكس متنوع من 12 قطعة: عرض اشتر 8 واحصل على 4 قطع مجانًا"
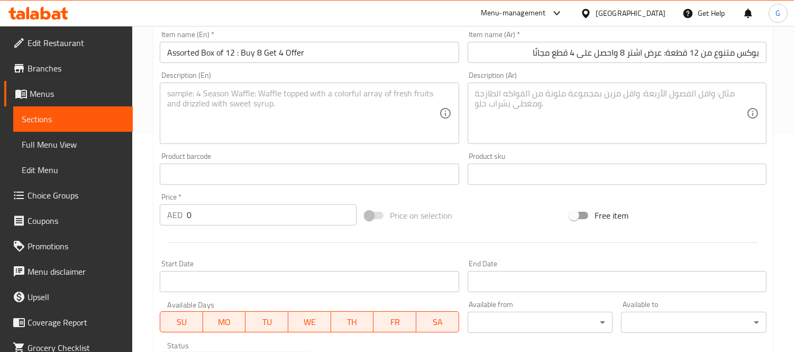
click at [279, 116] on textarea at bounding box center [302, 113] width 271 height 50
paste textarea "A mix of 12 pieces freshly made regular donuts such as Glazed, Sugared, Choco f…"
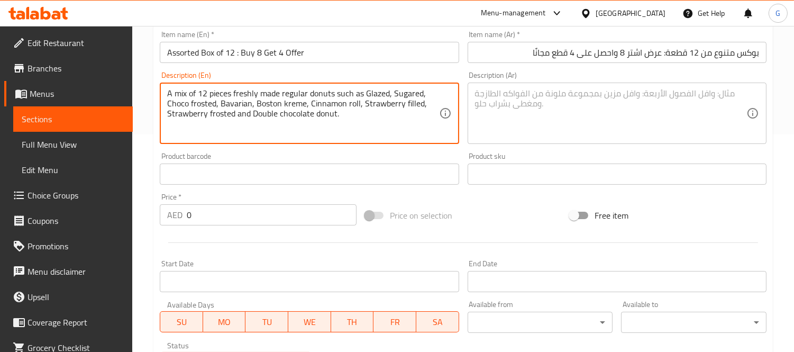
type textarea "A mix of 12 pieces freshly made regular donuts such as Glazed, Sugared, Choco f…"
click at [584, 121] on textarea at bounding box center [610, 113] width 271 height 50
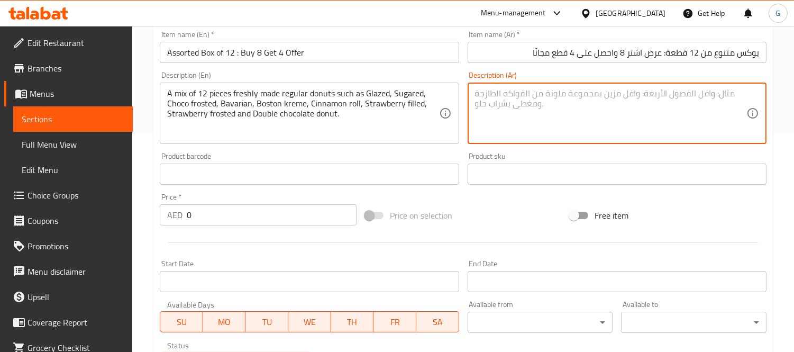
paste textarea "مزيج من 12 قطعة من الكعك العادي الطازج مثل الكعك المزجج، والسكري، والشوكولاتة ا…"
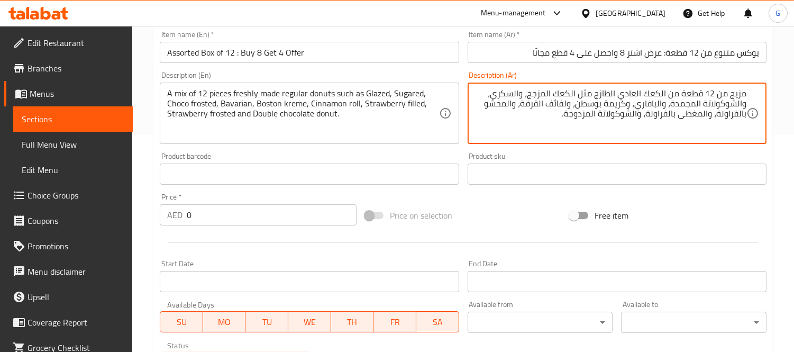
click at [651, 93] on textarea "مزيج من 12 قطعة من الكعك العادي الطازج مثل الكعك المزجج، والسكري، والشوكولاتة ا…" at bounding box center [610, 113] width 271 height 50
click at [618, 91] on textarea "مزيج من 12 قطعة من دونات عادي الطازج مثل الكعك المزجج، والسكري، والشوكولاتة الم…" at bounding box center [610, 113] width 271 height 50
click at [585, 93] on textarea "مزيج من 12 قطعة من دونات عادي طازج مثل الكعك المزجج، والسكري، والشوكولاتة المجم…" at bounding box center [610, 113] width 271 height 50
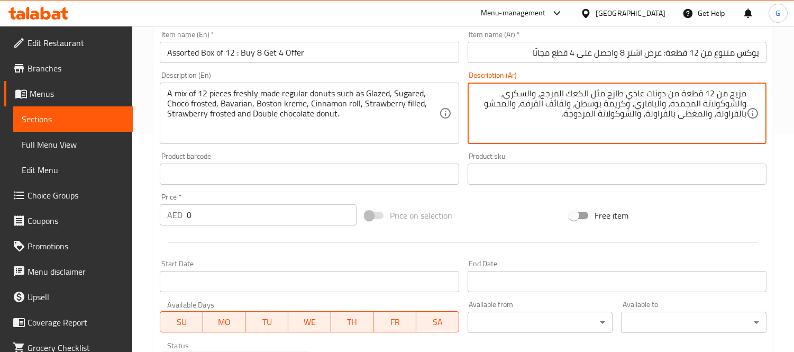
click at [559, 92] on textarea "مزيج من 12 قطعة من دونات عادي طازج مثل الكعك المزجج، والسكري، والشوكولاتة المجم…" at bounding box center [610, 113] width 271 height 50
drag, startPoint x: 543, startPoint y: 94, endPoint x: 590, endPoint y: 93, distance: 46.6
click at [590, 93] on textarea "مزيج من 12 قطعة من دونات عادي طازج مثل الكعك المزجج، والسكري، والشوكولاتة المجم…" at bounding box center [610, 113] width 271 height 50
click at [542, 92] on textarea "مزيج من 12 قطعة من دونات عادي طازج مثل دونات جليزد، والسكري، والشوكولاتة المجمد…" at bounding box center [610, 113] width 271 height 50
click at [541, 99] on textarea "مزيج من 12 قطعة من دونات عادي طازج مثل دونات جليزد، والسكري، والشوكولاتة المجمد…" at bounding box center [610, 113] width 271 height 50
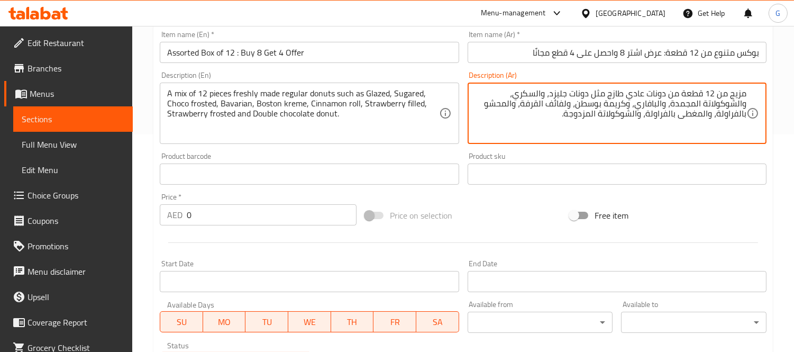
click at [537, 97] on textarea "مزيج من 12 قطعة من دونات عادي طازج مثل دونات جليزد، والسكري، والشوكولاتة المجمد…" at bounding box center [610, 113] width 271 height 50
click at [522, 93] on textarea "مزيج من 12 قطعة من دونات عادي طازج مثل دونات جليزد، وسكري، والشوكولاتة المجمدة،…" at bounding box center [610, 113] width 271 height 50
click at [732, 104] on textarea "مزيج من 12 قطعة من دونات عادي طازج مثل دونات جليزد، وسكر، والشوكولاتة المجمدة، …" at bounding box center [610, 113] width 271 height 50
click at [603, 103] on textarea "مزيج من 12 قطعة من دونات عادي طازج مثل دونات جليزد، وسكر، والشوكولاتة فروستد، و…" at bounding box center [610, 113] width 271 height 50
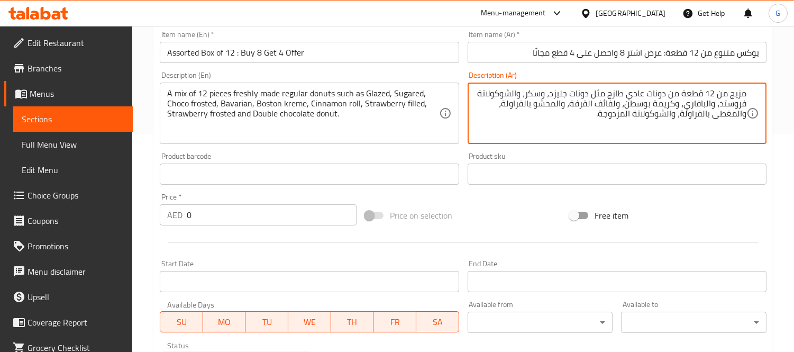
click at [603, 103] on textarea "مزيج من 12 قطعة من دونات عادي طازج مثل دونات جليزد، وسكر، والشوكولاتة فروستد، و…" at bounding box center [610, 113] width 271 height 50
drag, startPoint x: 596, startPoint y: 104, endPoint x: 617, endPoint y: 107, distance: 20.9
click at [617, 107] on textarea "مزيج من 12 قطعة من دونات عادي طازج مثل دونات جليزد، وسكر، والشوكولاتة فروستد، و…" at bounding box center [610, 113] width 271 height 50
drag, startPoint x: 707, startPoint y: 113, endPoint x: 743, endPoint y: 119, distance: 36.5
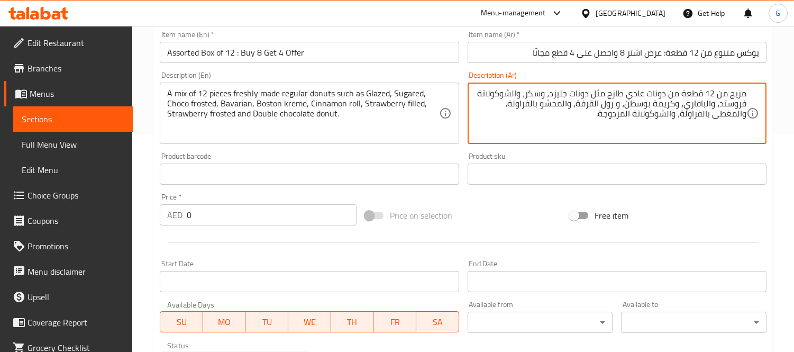
click at [743, 119] on textarea "مزيج من 12 قطعة من دونات عادي طازج مثل دونات جليزد، وسكر، والشوكولاتة فروستد، و…" at bounding box center [610, 113] width 271 height 50
click at [713, 113] on textarea "مزيج من 12 قطعة من دونات عادي طازج مثل دونات جليزد، وسكر، والشوكولاتة فروستد، و…" at bounding box center [610, 113] width 271 height 50
click at [512, 93] on textarea "مزيج من 12 قطعة من دونات عادي طازج مثل دونات جليزد، وسكر، والشوكولاتة فروستد، و…" at bounding box center [610, 113] width 271 height 50
click at [706, 104] on textarea "مزيج من 12 قطعة من دونات عادي طازج مثل دونات جليزد، وسكر، و شوكولاتة فروستد، وا…" at bounding box center [610, 113] width 271 height 50
type textarea "مزيج من 12 قطعة من دونات عادي طازج مثل دونات جليزد، وسكر، و شوكولاتة فروستد، وب…"
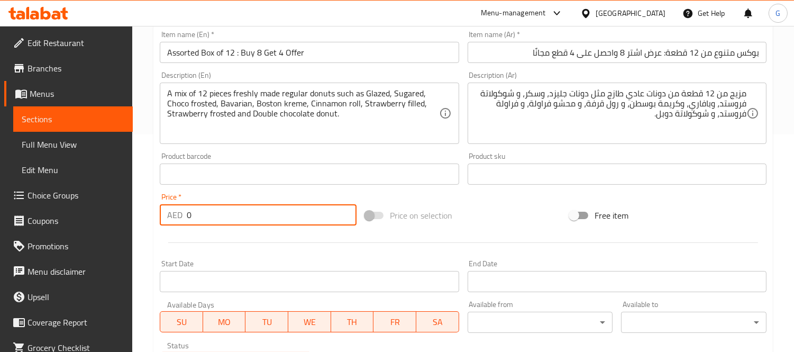
click at [157, 217] on div "Price   * AED 0 Price *" at bounding box center [258, 209] width 205 height 41
paste input "96"
type input "96"
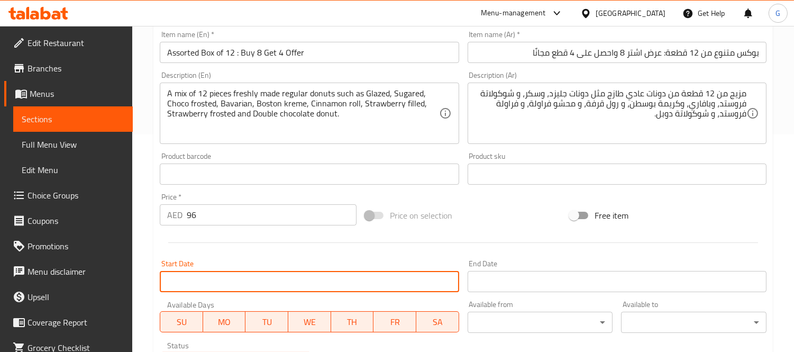
click at [351, 287] on input "Start Date" at bounding box center [309, 281] width 299 height 21
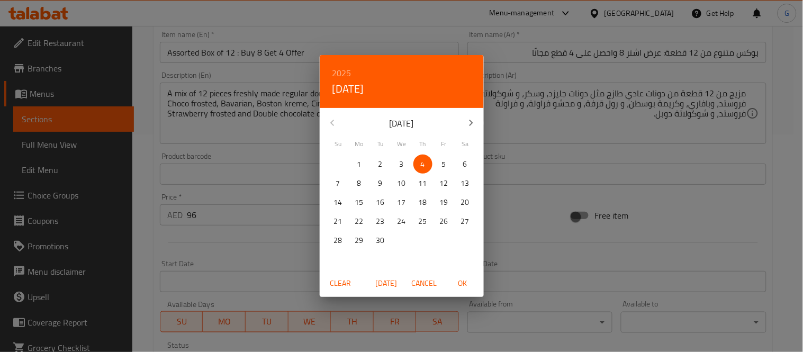
click at [447, 279] on button "OK" at bounding box center [463, 284] width 34 height 20
type input "[DATE]"
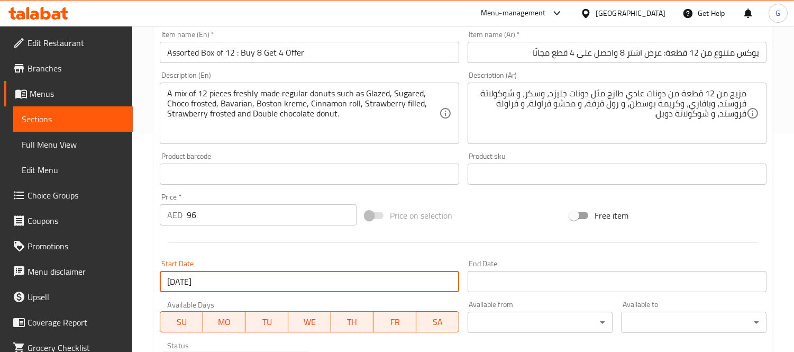
click at [582, 290] on input "Start Date" at bounding box center [617, 281] width 299 height 21
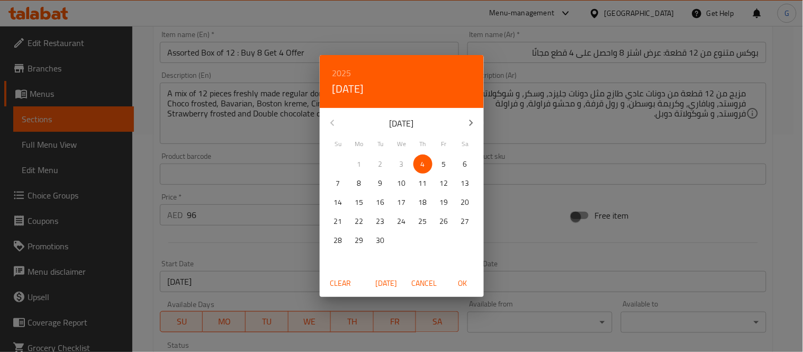
click at [349, 68] on h6 "2025" at bounding box center [341, 73] width 19 height 15
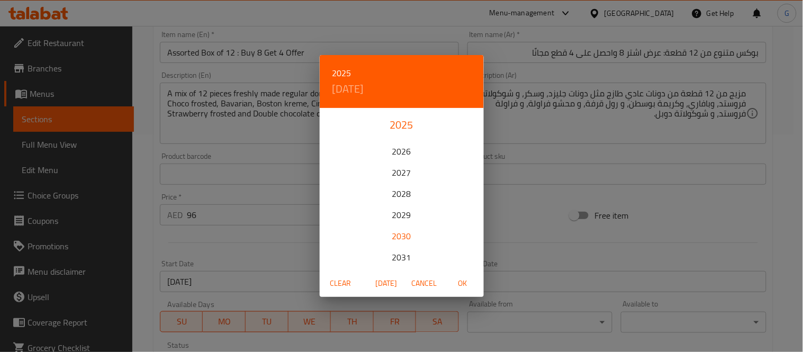
click at [399, 231] on div "2030" at bounding box center [402, 235] width 164 height 21
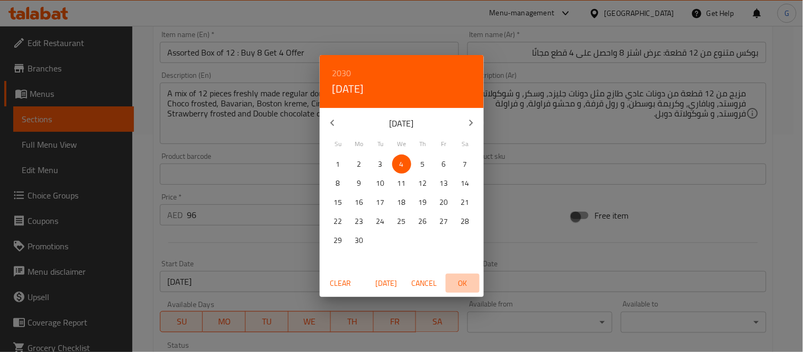
click at [460, 285] on span "OK" at bounding box center [462, 283] width 25 height 13
type input "[DATE]"
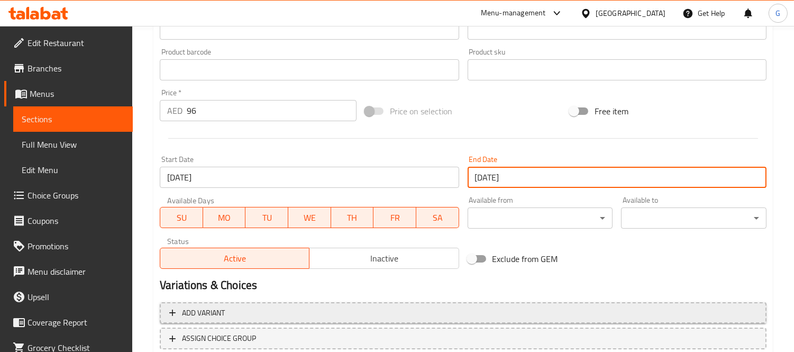
scroll to position [394, 0]
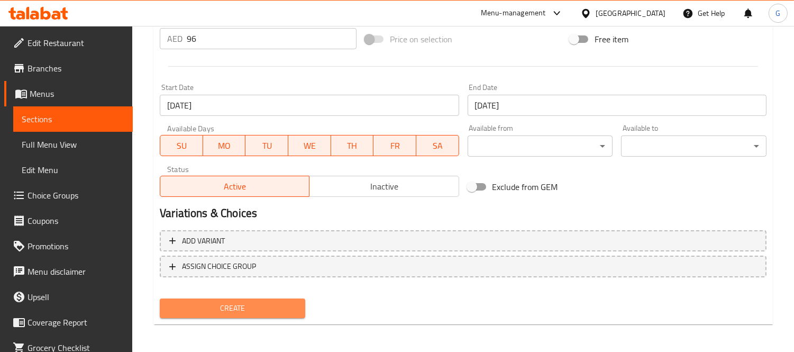
click at [267, 302] on span "Create" at bounding box center [232, 308] width 129 height 13
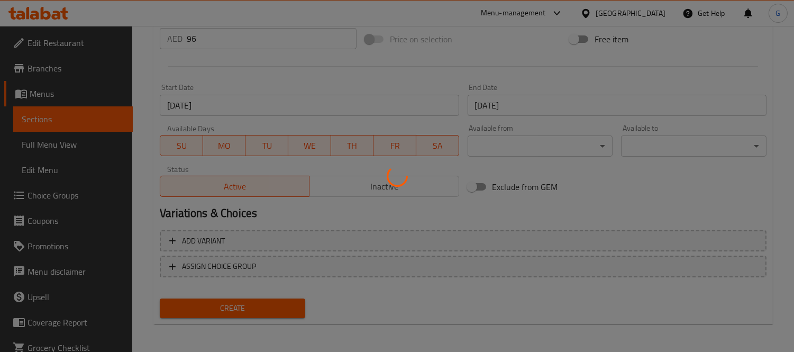
type input "0"
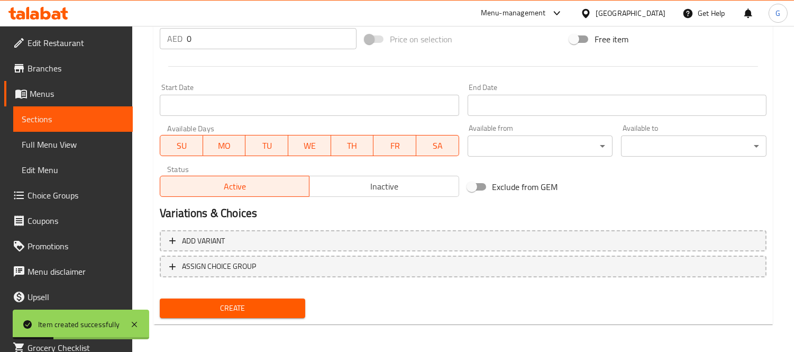
scroll to position [217, 0]
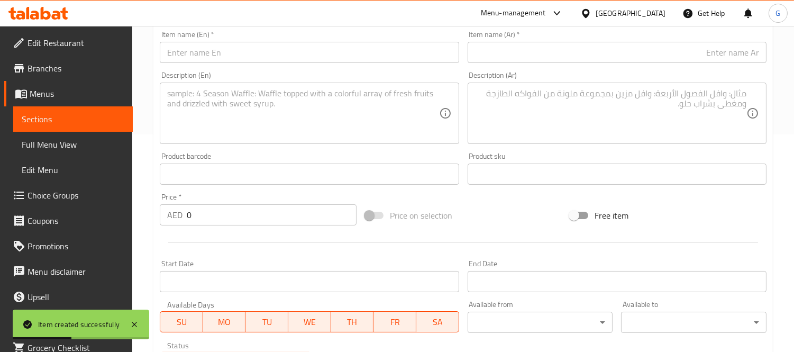
click at [340, 53] on input "text" at bounding box center [309, 52] width 299 height 21
paste input "Assorted Box of 6 : Buy 5 Get 1 Free"
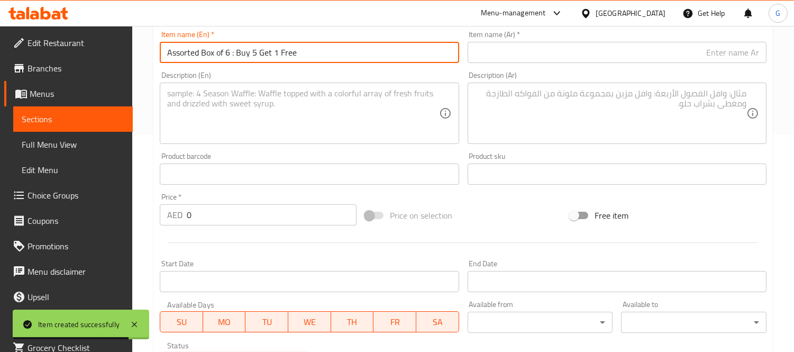
type input "Assorted Box of 6 : Buy 5 Get 1 Free"
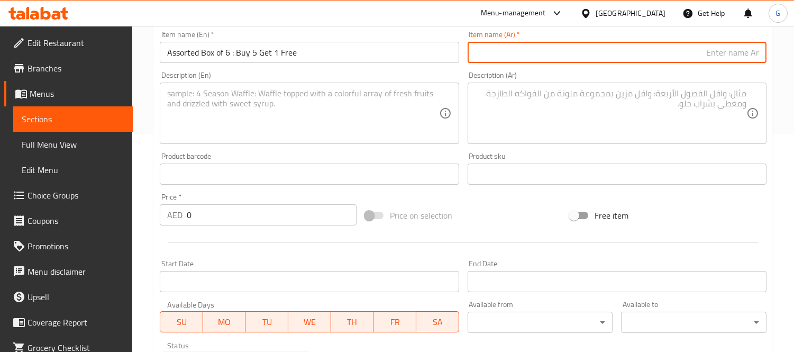
click at [606, 51] on input "text" at bounding box center [617, 52] width 299 height 21
paste input "صندوق متنوع من 6 قطع: اشترِ 5 واحصل على 1 مجانًا"
click at [753, 53] on input "صندوق متنوع من 6 قطع: اشترِ 5 واحصل على 1 مجانًا" at bounding box center [617, 52] width 299 height 21
type input "بوكس متنوع من 6 قطع: عرض اشترِ 5 واحصل على 1 مجانًا"
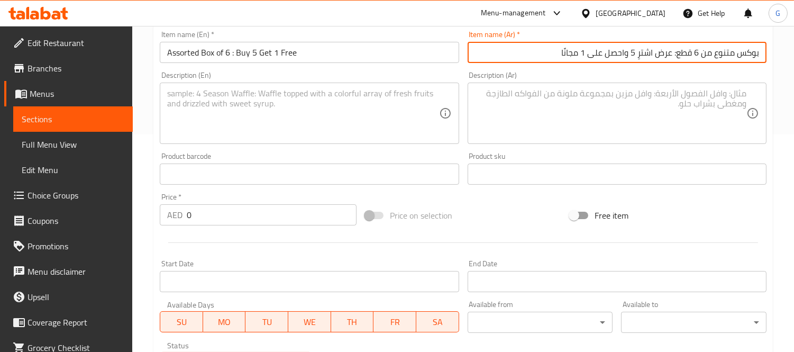
click at [311, 59] on input "Assorted Box of 6 : Buy 5 Get 1 Free" at bounding box center [309, 52] width 299 height 21
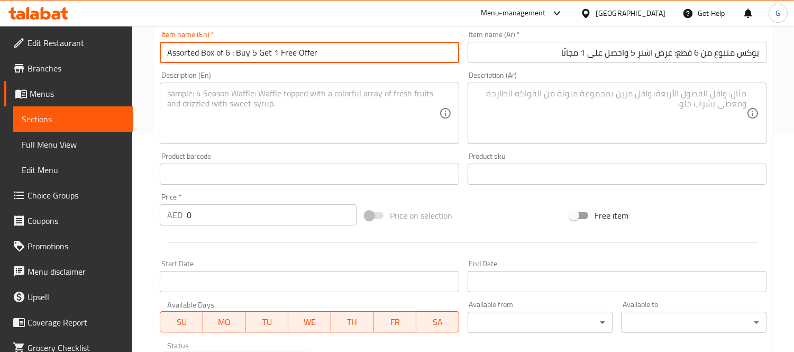
type input "Assorted Box of 6 : Buy 5 Get 1 Free Offer"
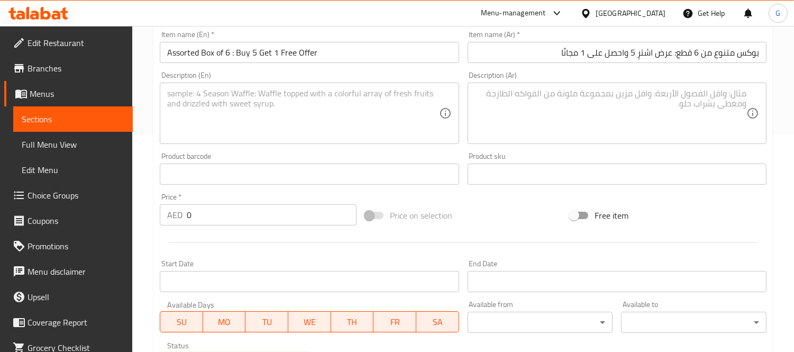
click at [230, 98] on textarea at bounding box center [302, 113] width 271 height 50
paste textarea "A mix of 6 pieces freshly made regular donuts such as Glazed, Sugared, Choco fr…"
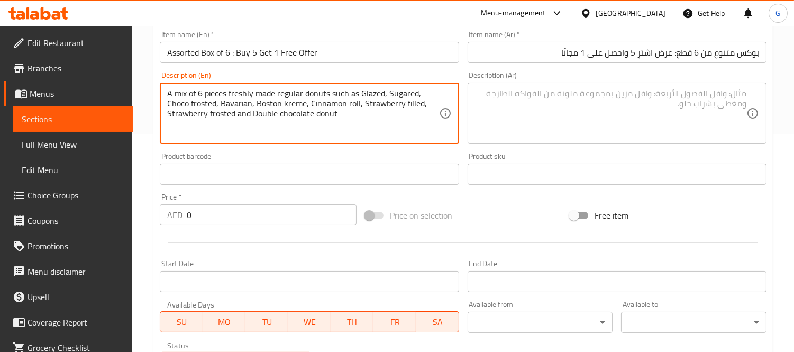
type textarea "A mix of 6 pieces freshly made regular donuts such as Glazed, Sugared, Choco fr…"
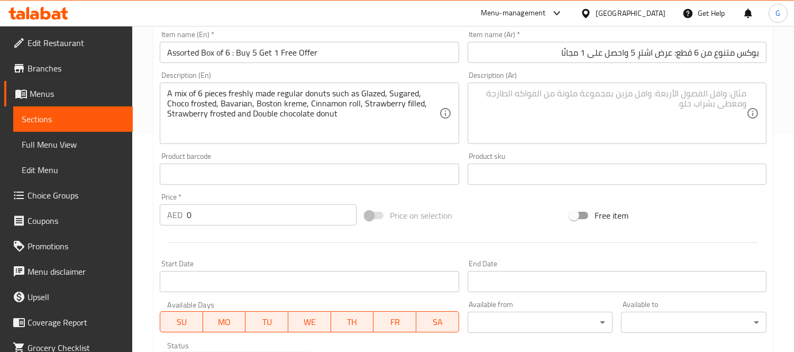
click at [185, 210] on div "AED 0 Price *" at bounding box center [258, 214] width 197 height 21
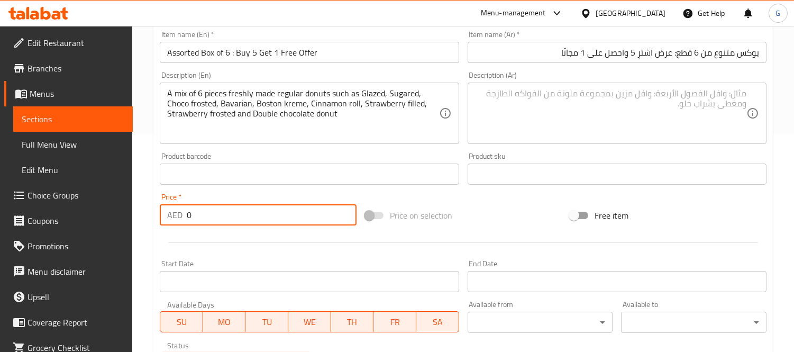
paste input "48"
drag, startPoint x: 187, startPoint y: 211, endPoint x: 204, endPoint y: 217, distance: 18.1
click at [204, 217] on input "48" at bounding box center [272, 214] width 170 height 21
type input "48"
click at [198, 277] on input "Start Date" at bounding box center [309, 281] width 299 height 21
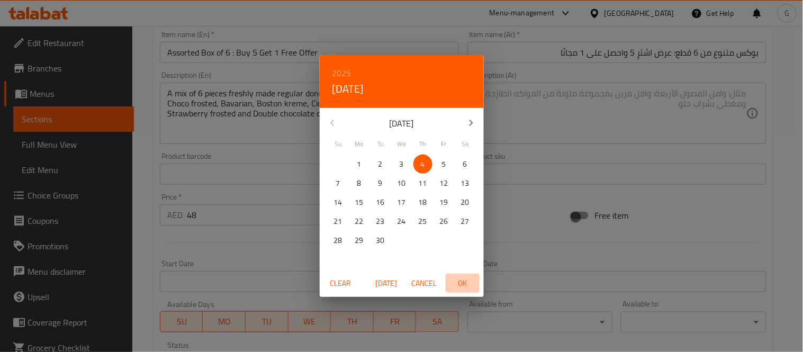
click at [462, 274] on button "OK" at bounding box center [463, 284] width 34 height 20
type input "[DATE]"
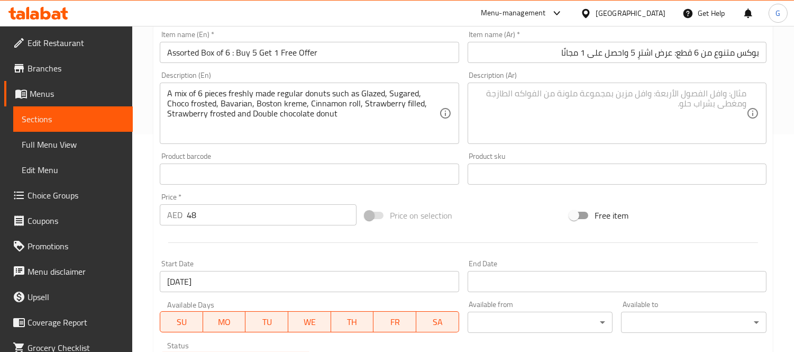
click at [498, 298] on div "Available from ​ ​" at bounding box center [541, 316] width 154 height 41
click at [495, 279] on input "Start Date" at bounding box center [617, 281] width 299 height 21
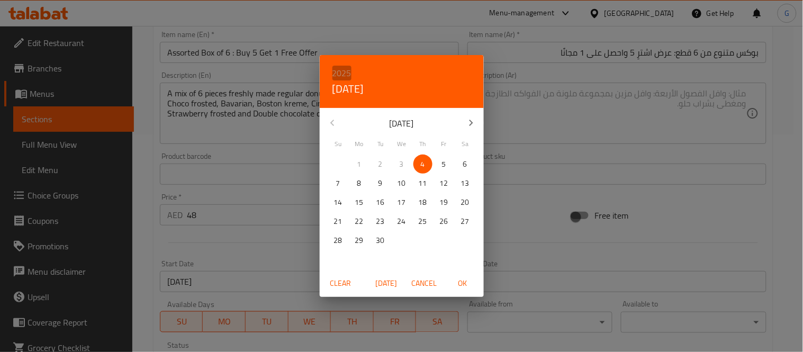
click at [338, 77] on h6 "2025" at bounding box center [341, 73] width 19 height 15
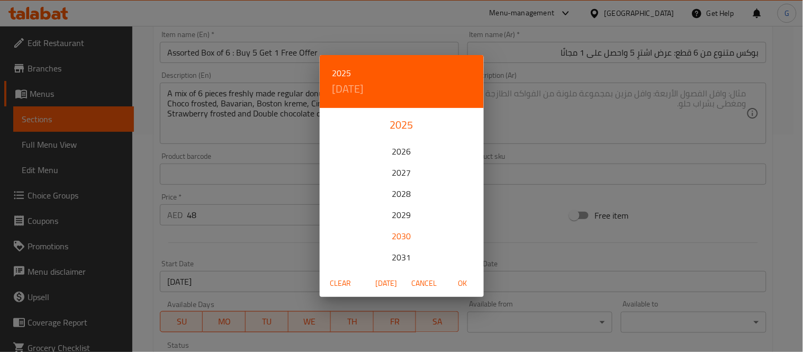
click at [395, 230] on div "2030" at bounding box center [402, 235] width 164 height 21
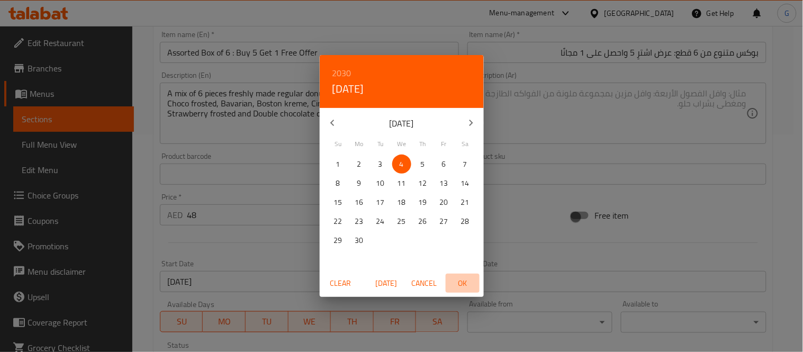
click at [466, 283] on span "OK" at bounding box center [462, 283] width 25 height 13
type input "[DATE]"
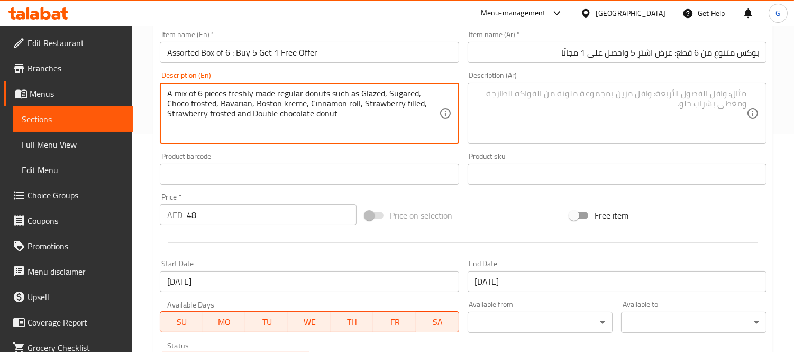
click at [346, 112] on textarea "A mix of 6 pieces freshly made regular donuts such as Glazed, Sugared, Choco fr…" at bounding box center [302, 113] width 271 height 50
type textarea "A mix of 6 pieces freshly made regular donuts such as glazed, sugared, choco fr…"
click at [641, 97] on textarea at bounding box center [610, 113] width 271 height 50
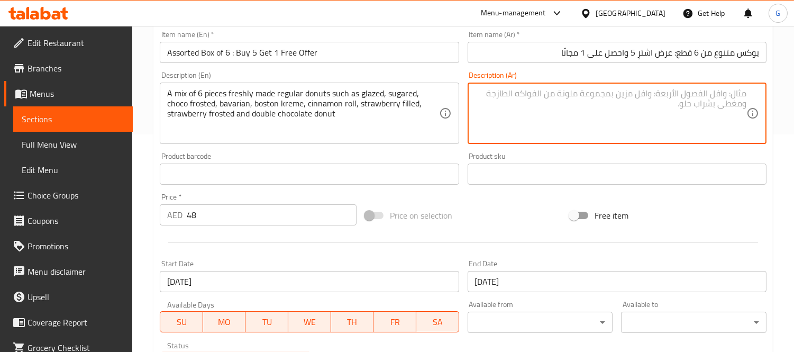
paste textarea "من دونات عادي طازج مثل دونات جليزد، وسكر، و شوكولاتة فروستد، وبافاري، وكريمة بو…"
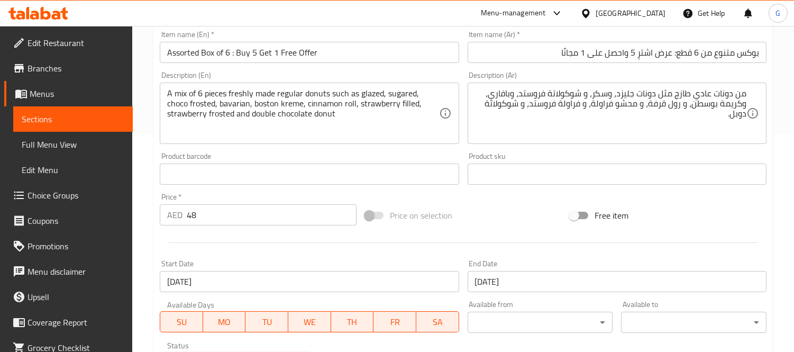
click at [749, 97] on div "من دونات عادي طازج مثل دونات جليزد، وسكر، و شوكولاتة فروستد، وبافاري، وكريمة بو…" at bounding box center [617, 113] width 299 height 61
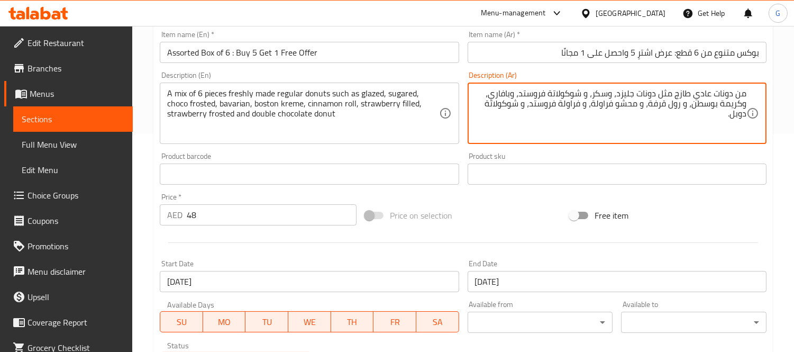
click at [746, 94] on textarea "من دونات عادي طازج مثل دونات جليزد، وسكر، و شوكولاتة فروستد، وبافاري، وكريمة بو…" at bounding box center [610, 113] width 271 height 50
paste textarea "مزيج من 6 قطع"
type textarea "مزيج من 6 قطع من دونات عادي طازج مثل دونات جليزد، وسكر، و شوكولاتة فروستد، وباف…"
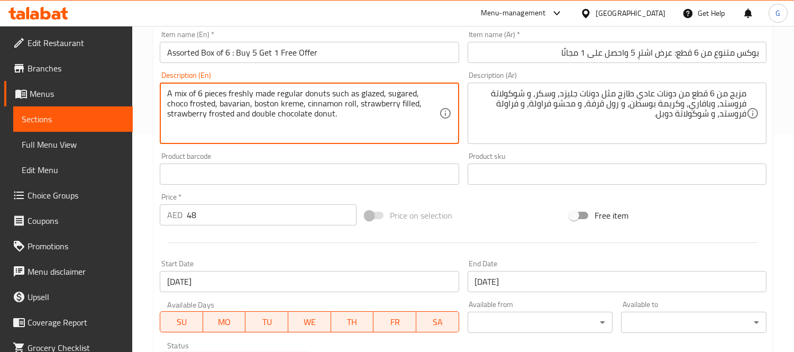
scroll to position [394, 0]
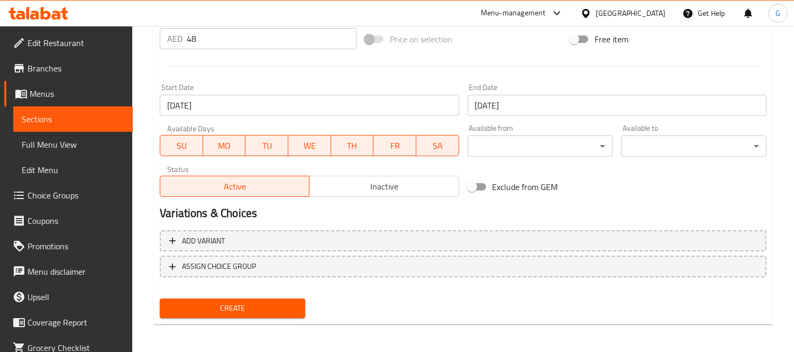
type textarea "A mix of 6 pieces freshly made regular donuts such as glazed, sugared, choco fr…"
click at [271, 308] on span "Create" at bounding box center [232, 308] width 129 height 13
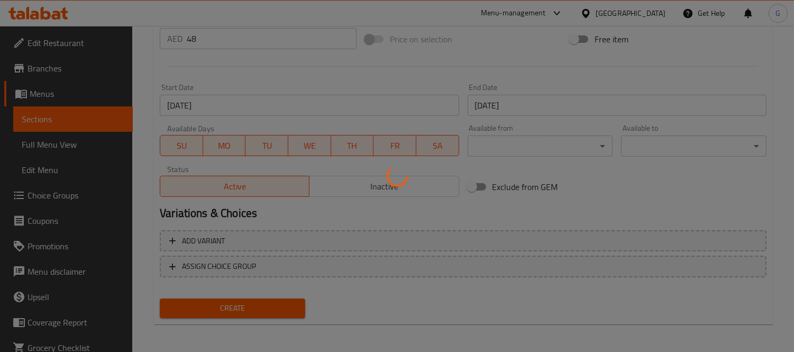
type input "0"
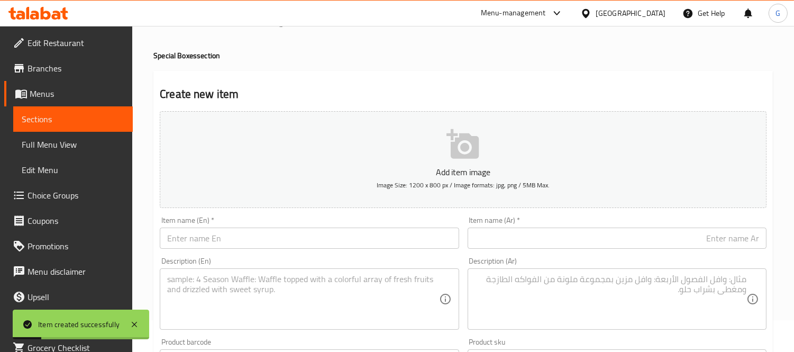
scroll to position [0, 0]
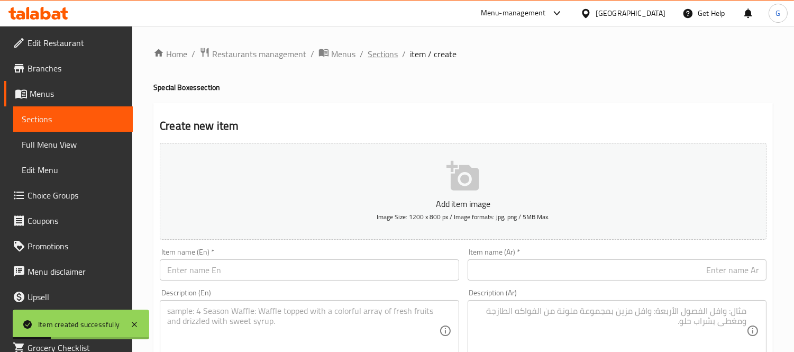
click at [385, 57] on span "Sections" at bounding box center [383, 54] width 30 height 13
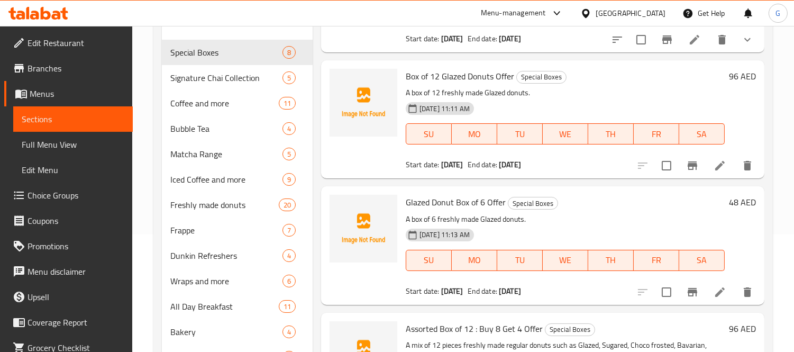
scroll to position [454, 0]
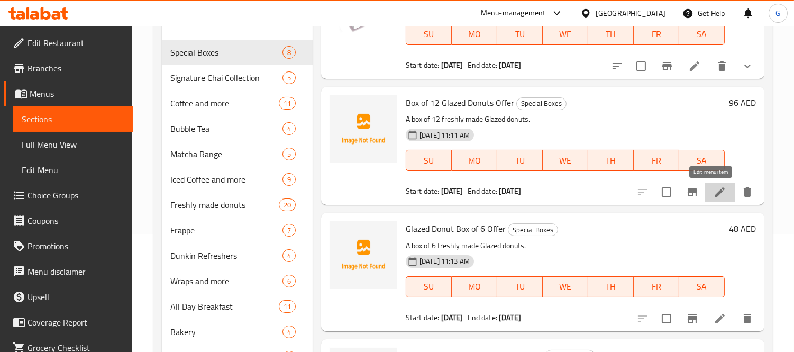
click at [715, 194] on icon at bounding box center [720, 192] width 10 height 10
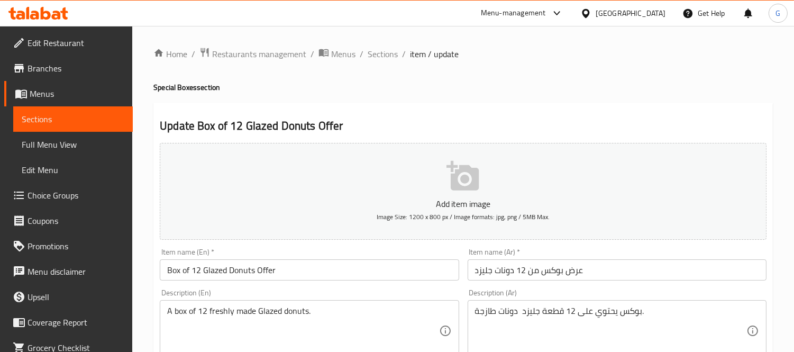
drag, startPoint x: 386, startPoint y: 49, endPoint x: 415, endPoint y: 72, distance: 37.6
click at [386, 49] on span "Sections" at bounding box center [383, 54] width 30 height 13
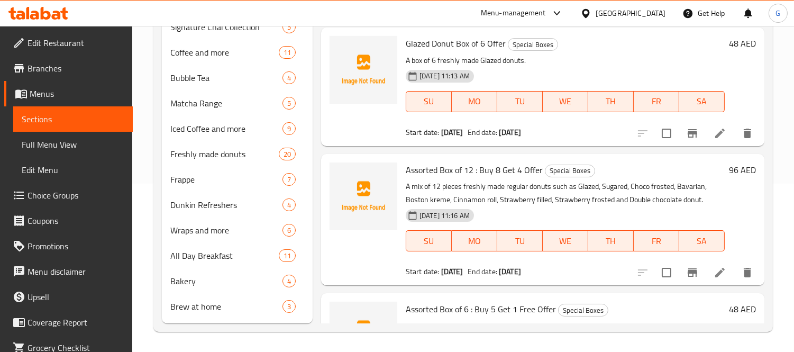
scroll to position [529, 0]
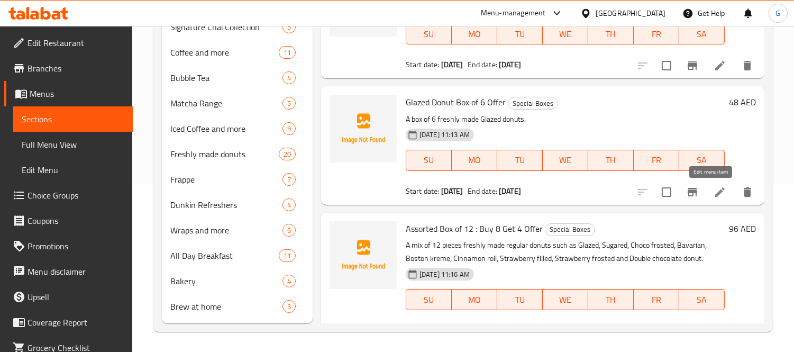
click at [715, 193] on icon at bounding box center [720, 192] width 10 height 10
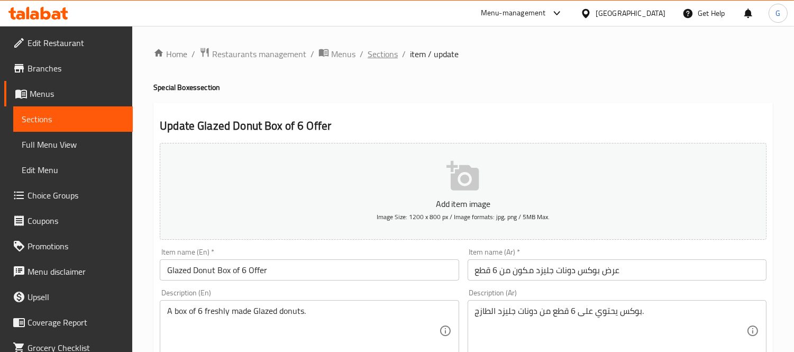
click at [391, 57] on span "Sections" at bounding box center [383, 54] width 30 height 13
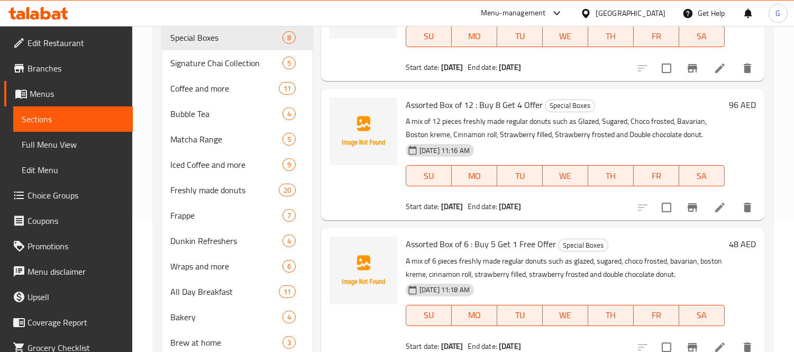
scroll to position [168, 0]
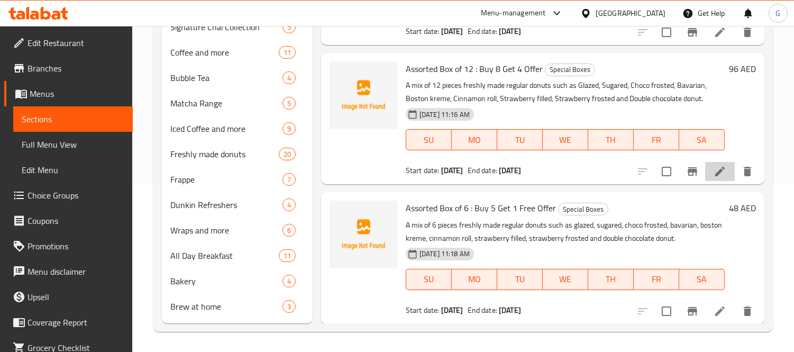
click at [705, 177] on li at bounding box center [720, 171] width 30 height 19
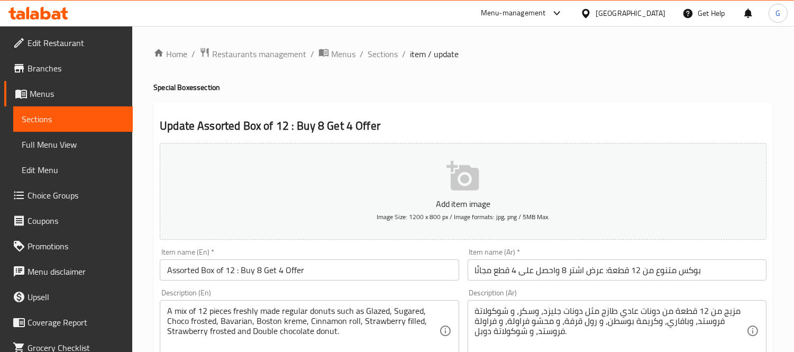
drag, startPoint x: 380, startPoint y: 59, endPoint x: 429, endPoint y: 107, distance: 68.9
click at [380, 59] on span "Sections" at bounding box center [383, 54] width 30 height 13
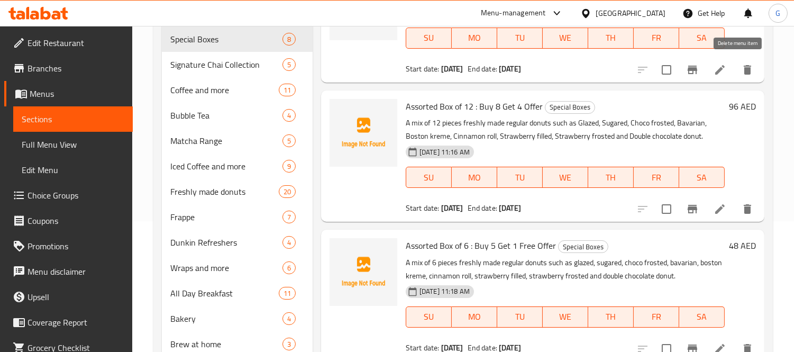
scroll to position [168, 0]
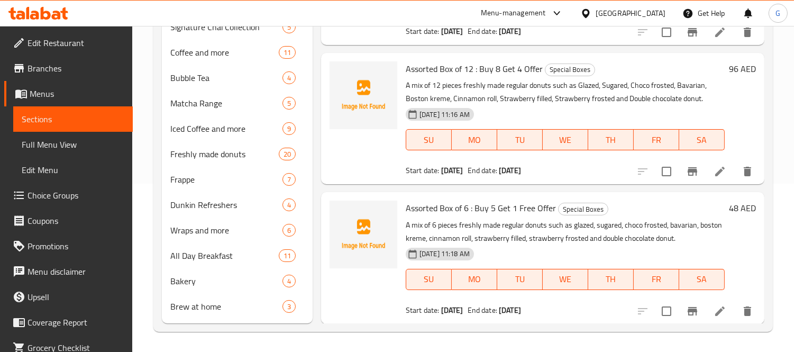
click at [704, 321] on div at bounding box center [695, 310] width 130 height 25
click at [714, 305] on icon at bounding box center [720, 311] width 13 height 13
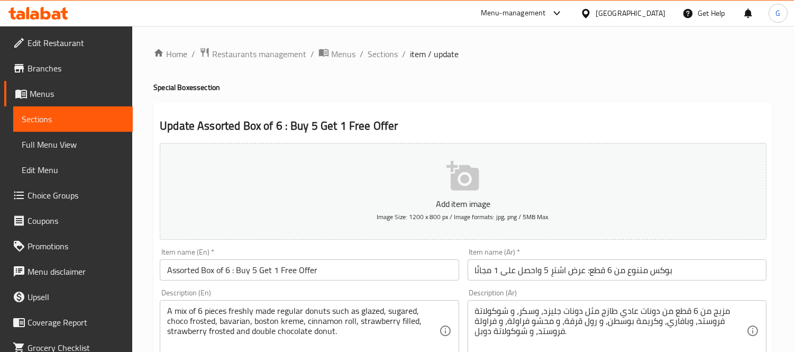
click at [54, 71] on span "Branches" at bounding box center [76, 68] width 97 height 13
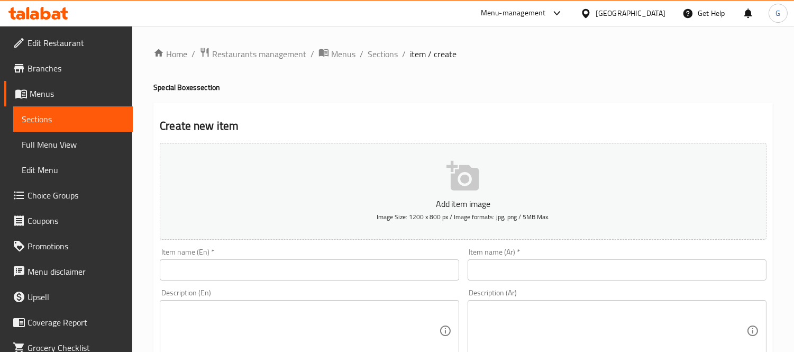
click at [376, 53] on span "Sections" at bounding box center [383, 54] width 30 height 13
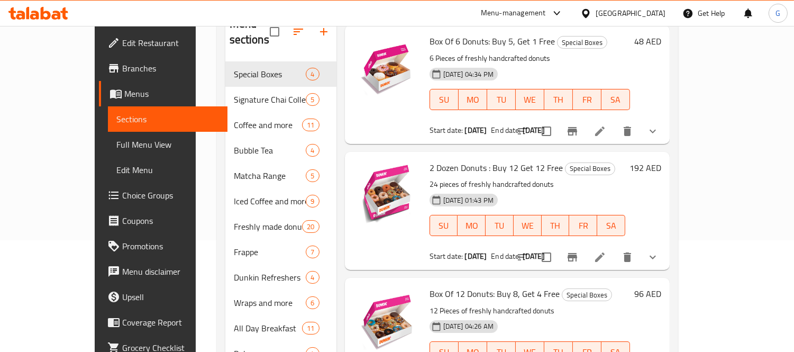
scroll to position [168, 0]
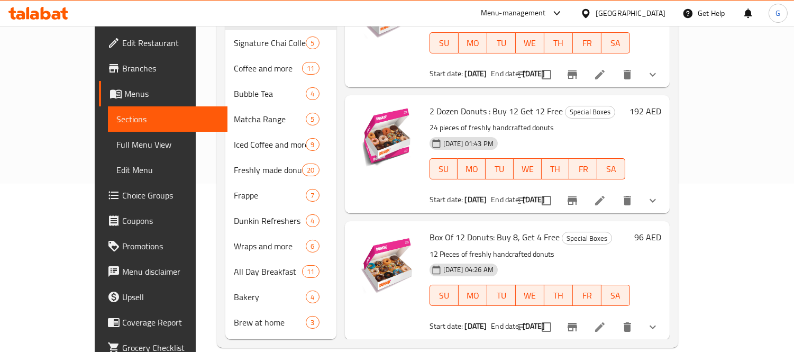
click at [452, 229] on span "Box Of 12 Donuts: Buy 8, Get 4 Free" at bounding box center [495, 237] width 130 height 16
copy span "Donuts"
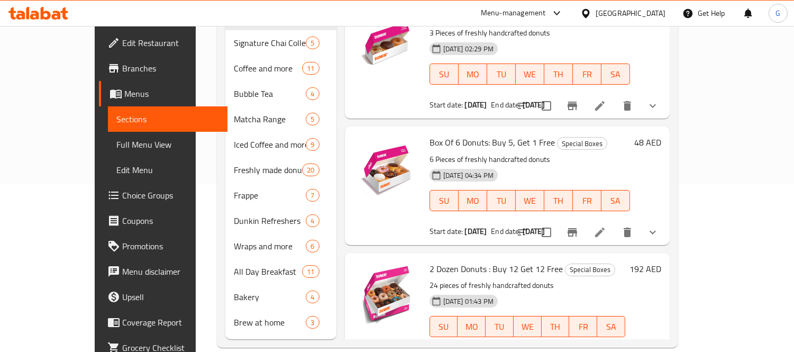
scroll to position [43, 0]
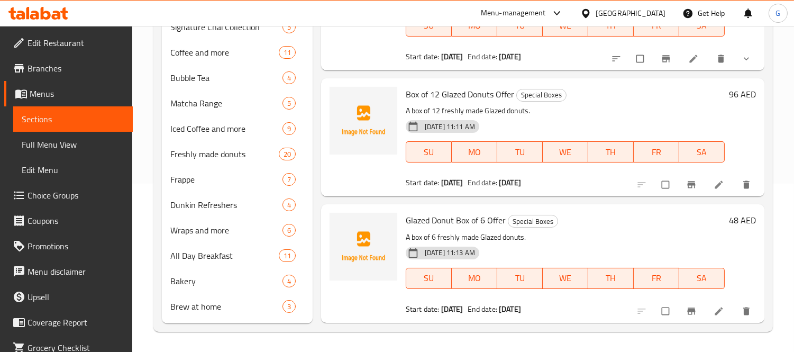
scroll to position [549, 0]
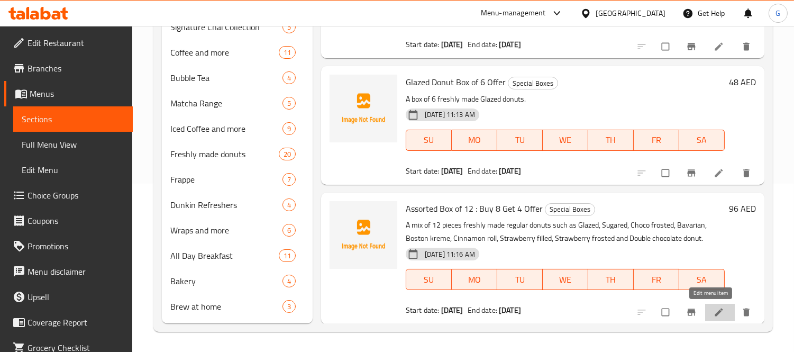
click at [714, 309] on icon at bounding box center [719, 312] width 11 height 11
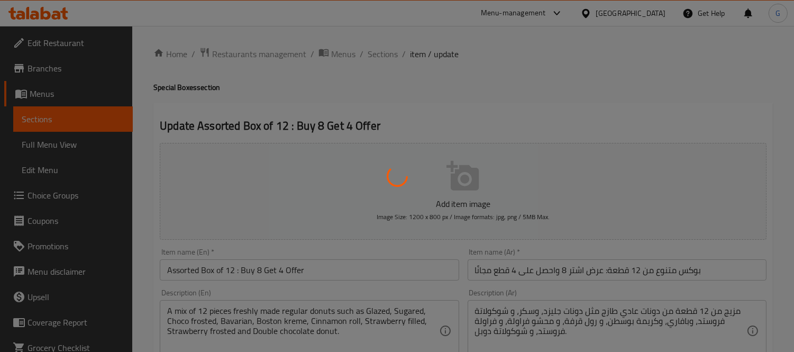
click at [265, 307] on div at bounding box center [397, 176] width 794 height 352
click at [249, 318] on div at bounding box center [397, 176] width 794 height 352
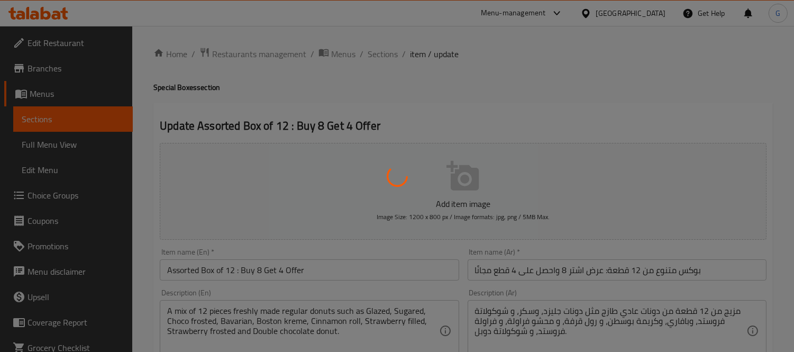
click at [223, 326] on div at bounding box center [397, 176] width 794 height 352
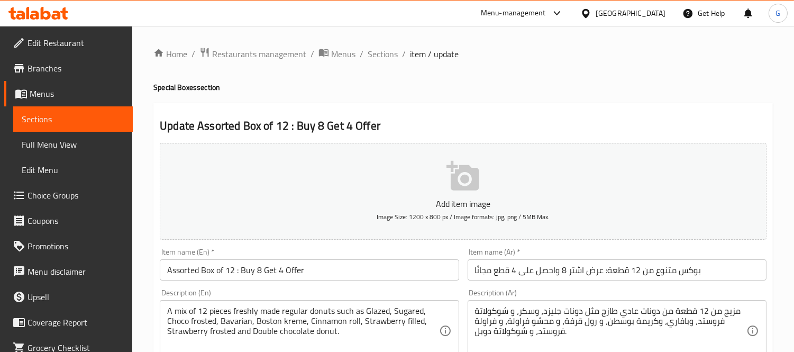
drag, startPoint x: 223, startPoint y: 326, endPoint x: 228, endPoint y: 318, distance: 9.5
click at [223, 324] on div at bounding box center [397, 176] width 794 height 352
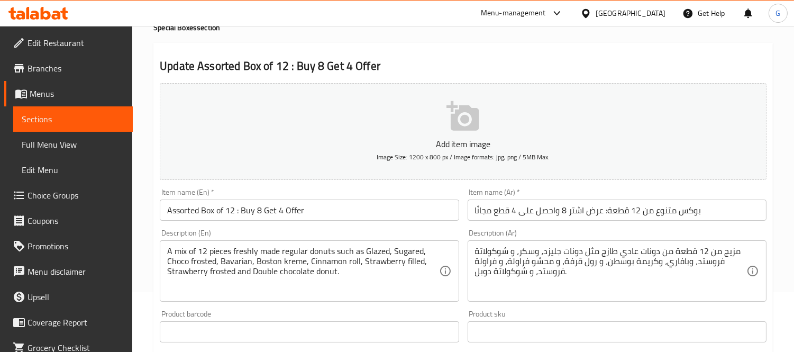
scroll to position [117, 0]
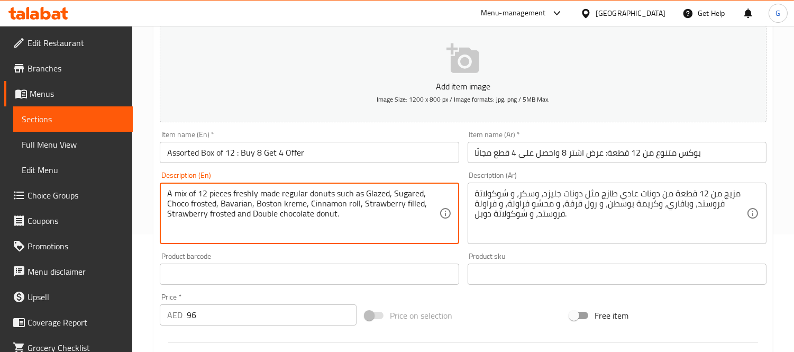
click at [280, 224] on textarea "A mix of 12 pieces freshly made regular donuts such as Glazed, Sugared, Choco f…" at bounding box center [302, 213] width 271 height 50
type textarea "A mix of 12 pieces freshly made regular donuts such as glazed, sugared, choco f…"
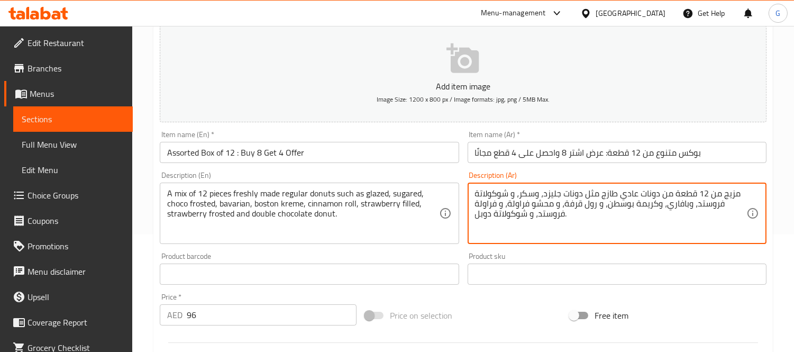
drag, startPoint x: 655, startPoint y: 194, endPoint x: 461, endPoint y: 234, distance: 198.3
click at [461, 234] on div "Add item image Image Size: 1200 x 800 px / Image formats: jpg, png / 5MB Max. I…" at bounding box center [463, 249] width 615 height 456
click at [594, 192] on textarea "مزيج من 12 قطعة من دونات عادي طازج مثل دونات جليزد، وسكر، و شوكولاتة فروستد، وب…" at bounding box center [610, 213] width 271 height 50
drag, startPoint x: 678, startPoint y: 194, endPoint x: 649, endPoint y: 231, distance: 46.7
click at [649, 231] on textarea "مزيج من 12 قطعة من دونات عادي طازج مثل دونات جليزد، وسكر، و شوكولاتة فروستد، وب…" at bounding box center [610, 213] width 271 height 50
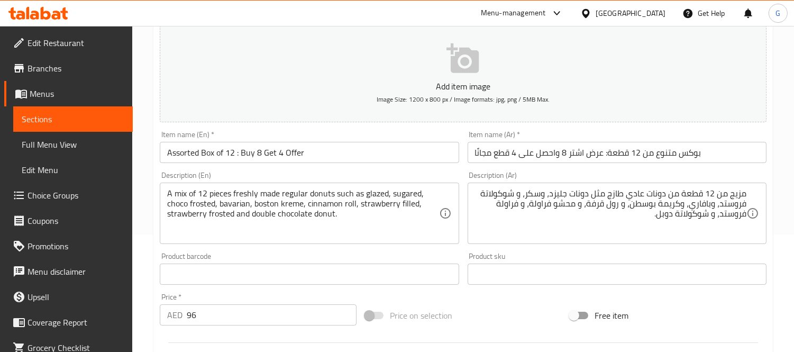
click at [530, 11] on div "Menu-management" at bounding box center [513, 13] width 65 height 13
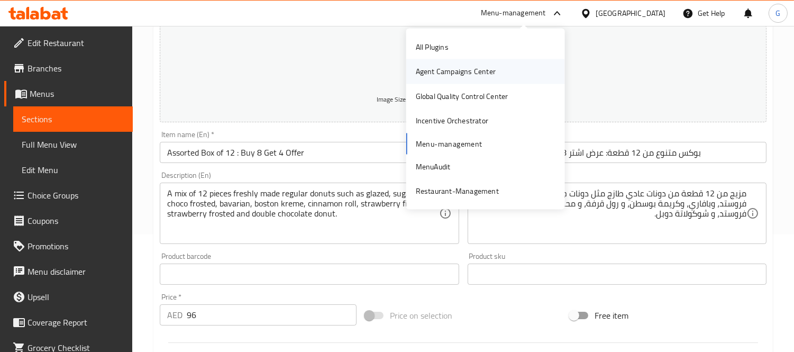
click at [476, 69] on div "Agent Campaigns Center" at bounding box center [456, 72] width 80 height 12
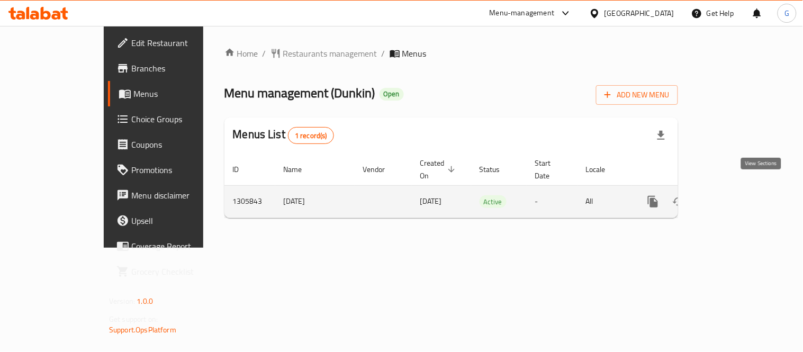
click at [736, 195] on icon "enhanced table" at bounding box center [729, 201] width 13 height 13
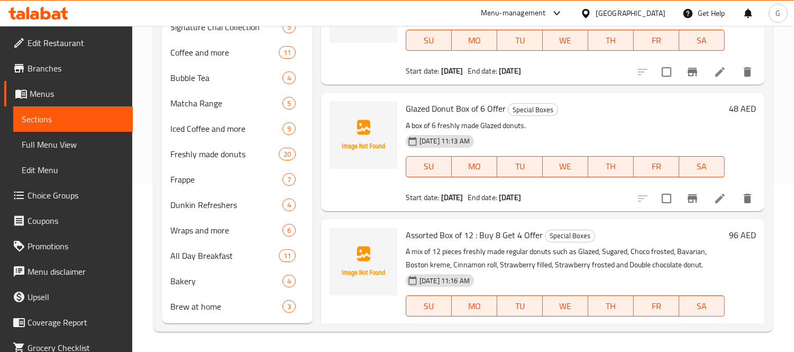
scroll to position [689, 0]
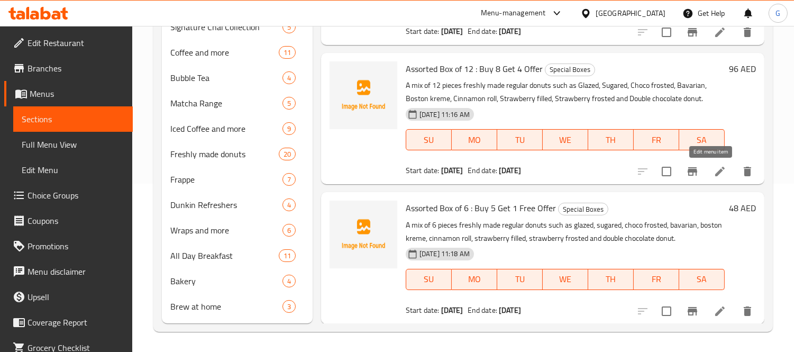
click at [716, 173] on icon at bounding box center [720, 171] width 13 height 13
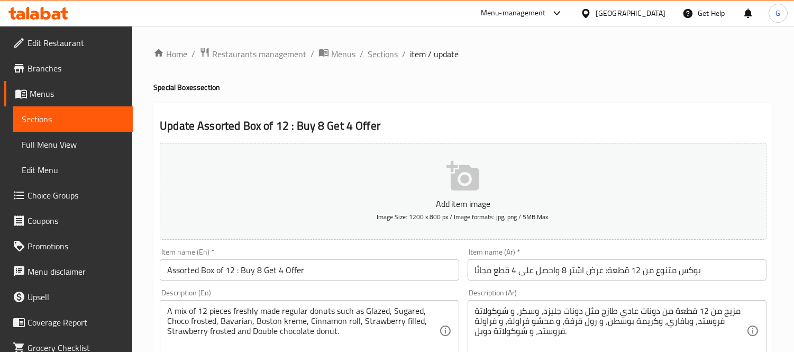
click at [388, 48] on span "Sections" at bounding box center [383, 54] width 30 height 13
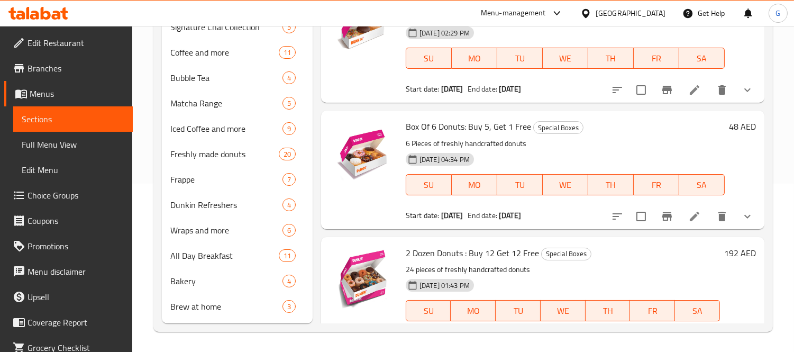
scroll to position [294, 0]
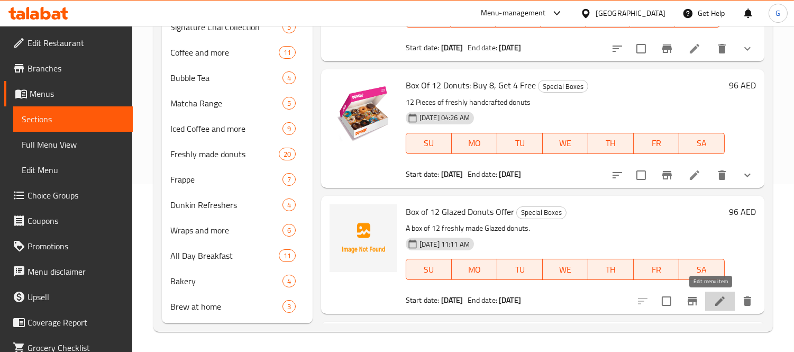
click at [715, 299] on icon at bounding box center [720, 301] width 13 height 13
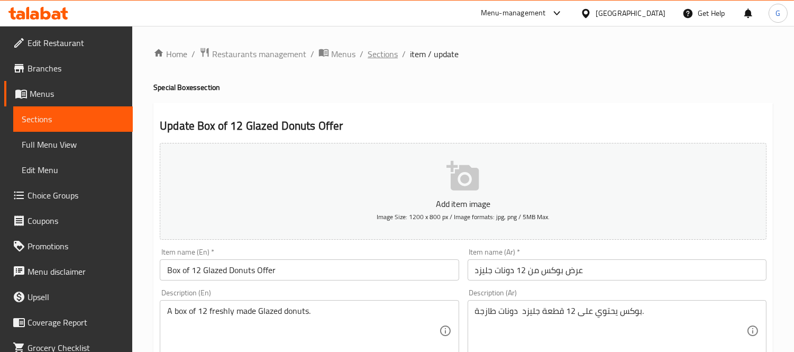
click at [394, 57] on span "Sections" at bounding box center [383, 54] width 30 height 13
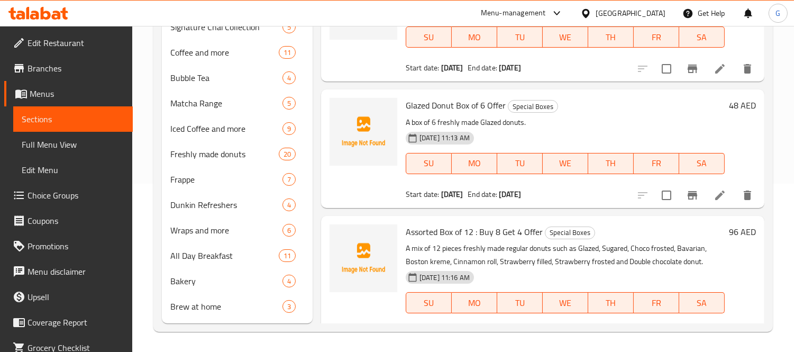
scroll to position [529, 0]
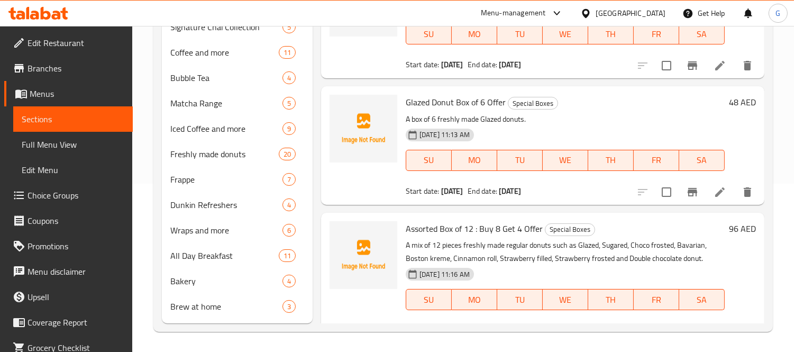
click at [715, 201] on div at bounding box center [695, 191] width 130 height 25
click at [715, 193] on icon at bounding box center [720, 192] width 13 height 13
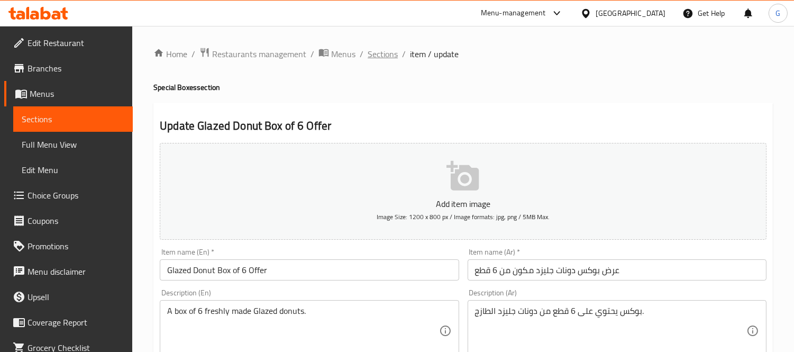
click at [385, 57] on span "Sections" at bounding box center [383, 54] width 30 height 13
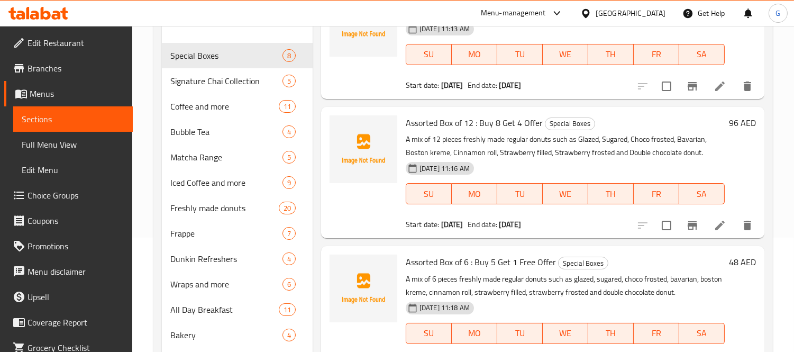
scroll to position [168, 0]
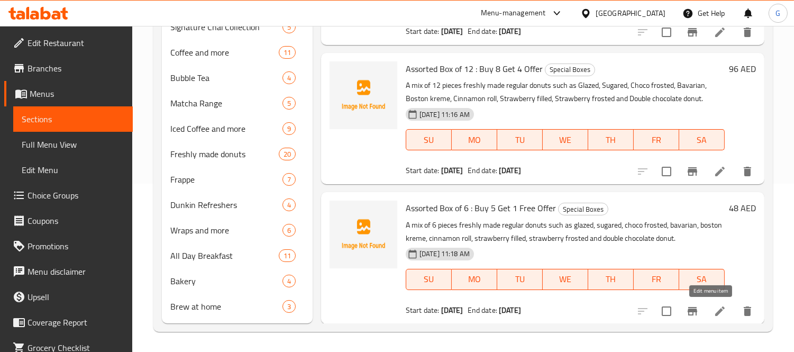
click at [714, 309] on icon at bounding box center [720, 311] width 13 height 13
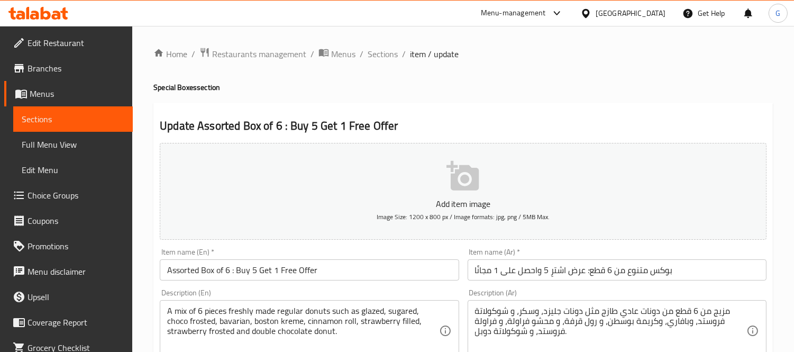
click at [33, 144] on span "Full Menu View" at bounding box center [73, 144] width 103 height 13
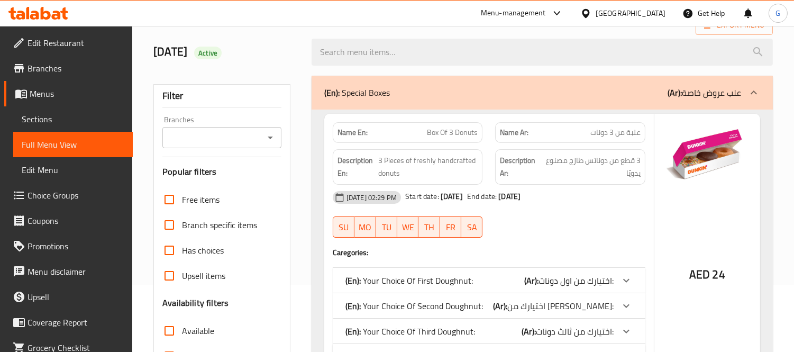
scroll to position [235, 0]
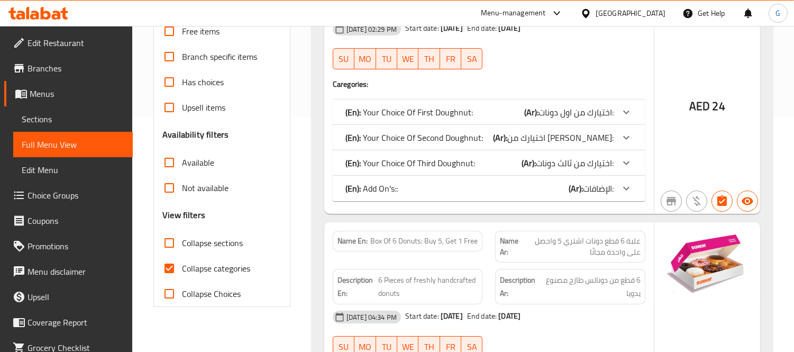
click at [171, 236] on input "Collapse sections" at bounding box center [169, 242] width 25 height 25
checkbox input "true"
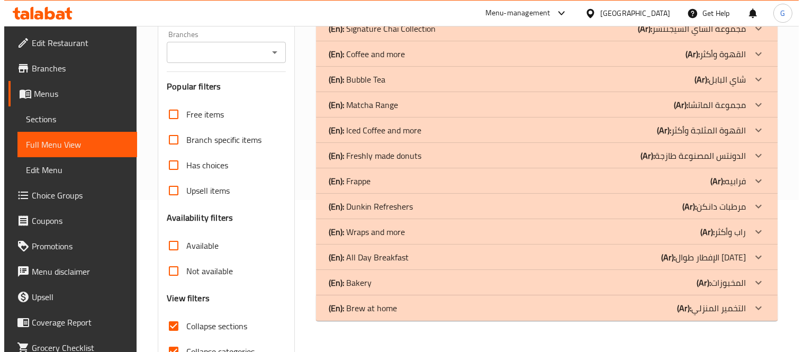
scroll to position [0, 0]
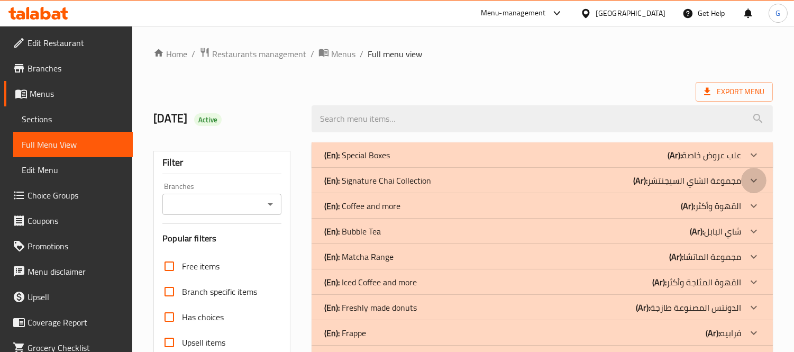
click at [749, 182] on icon at bounding box center [754, 180] width 13 height 13
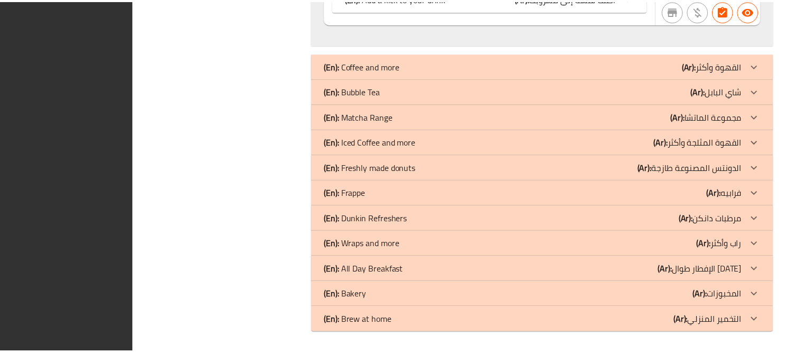
scroll to position [1227, 0]
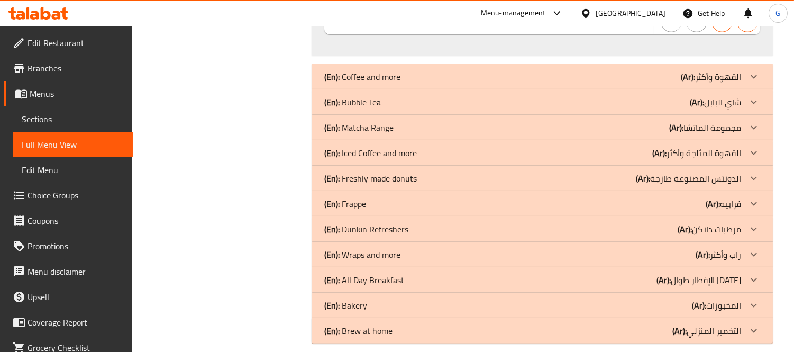
click at [46, 69] on span "Branches" at bounding box center [76, 68] width 97 height 13
